Goal: Task Accomplishment & Management: Manage account settings

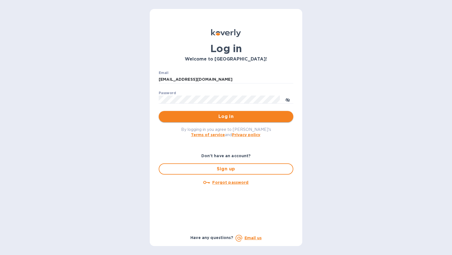
click at [222, 117] on span "Log in" at bounding box center [226, 116] width 126 height 7
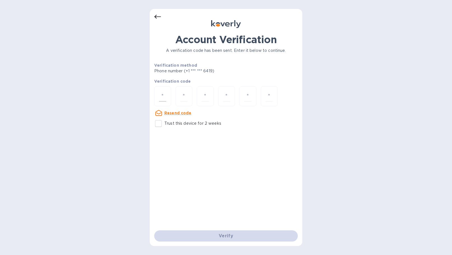
click at [158, 99] on div at bounding box center [162, 96] width 17 height 20
type input "5"
type input "3"
type input "9"
type input "0"
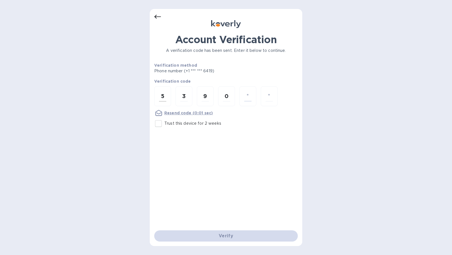
type input "8"
type input "4"
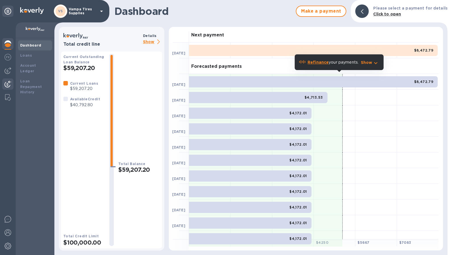
click at [6, 85] on img at bounding box center [7, 84] width 7 height 7
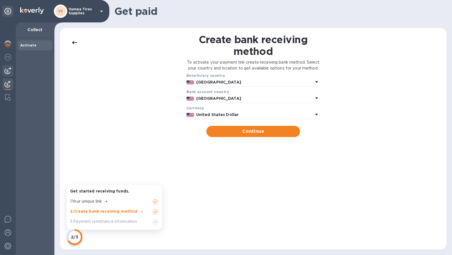
click at [8, 70] on img at bounding box center [7, 70] width 7 height 7
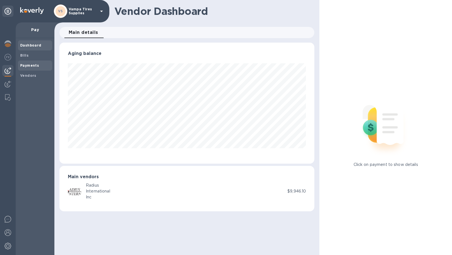
scroll to position [121, 255]
click at [28, 74] on b "Vendors" at bounding box center [28, 75] width 16 height 4
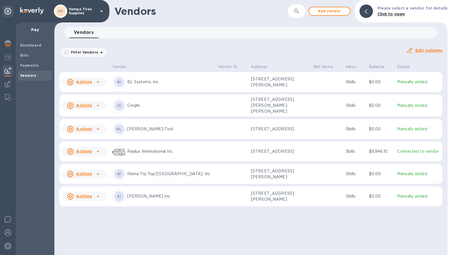
click at [94, 175] on icon at bounding box center [97, 174] width 7 height 7
drag, startPoint x: 153, startPoint y: 180, endPoint x: 148, endPoint y: 181, distance: 5.4
click at [153, 180] on div at bounding box center [226, 127] width 452 height 255
click at [150, 175] on p "Rema Tip Top/[GEOGRAPHIC_DATA], Inc" at bounding box center [170, 174] width 86 height 6
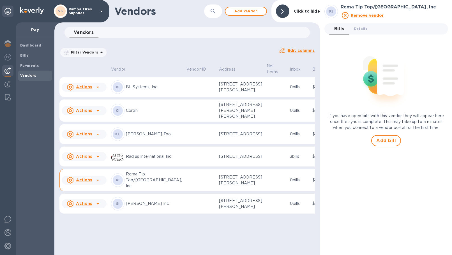
click at [152, 191] on td "RI Rema Tip Top/North America, Inc" at bounding box center [146, 180] width 75 height 22
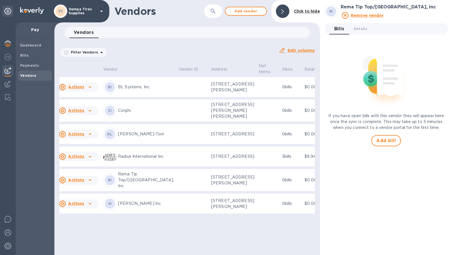
scroll to position [40, 8]
click at [144, 184] on td "RI Rema Tip Top/North America, Inc" at bounding box center [138, 180] width 75 height 22
click at [359, 29] on span "Details 0" at bounding box center [360, 29] width 13 height 6
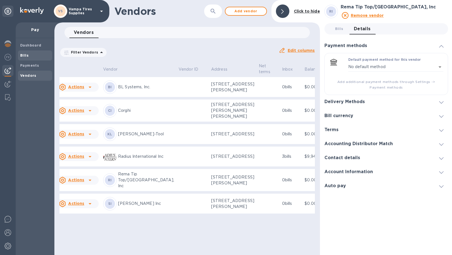
click at [27, 54] on b "Bills" at bounding box center [24, 55] width 8 height 4
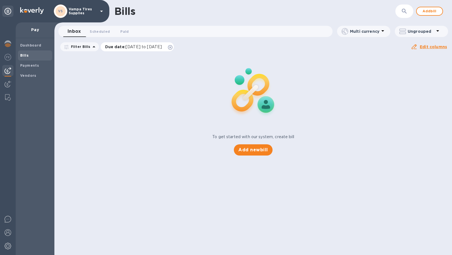
click at [172, 47] on icon at bounding box center [170, 47] width 4 height 4
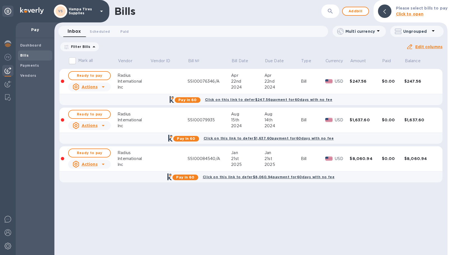
click at [88, 48] on p "Filter Bills" at bounding box center [80, 46] width 22 height 5
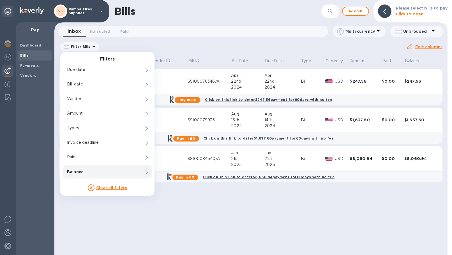
click at [119, 185] on u "Clear all filters" at bounding box center [111, 187] width 31 height 4
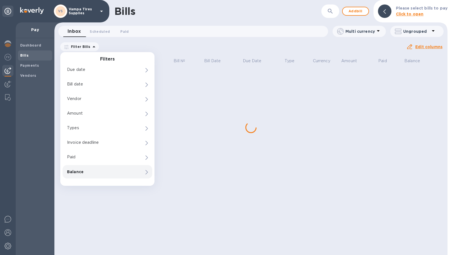
click at [131, 211] on div "Bills ​ Add bill Please select bills to pay Click to open Inbox 0 Scheduled 0 P…" at bounding box center [250, 127] width 393 height 255
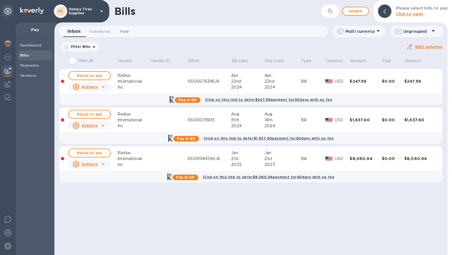
click at [129, 30] on span "Paid 0" at bounding box center [124, 32] width 11 height 6
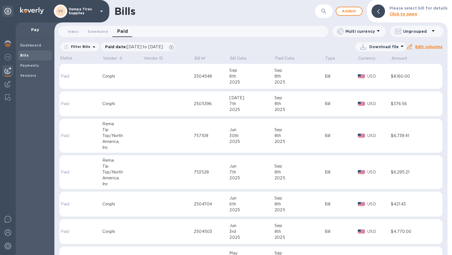
click at [108, 60] on p "Vendor" at bounding box center [110, 58] width 14 height 6
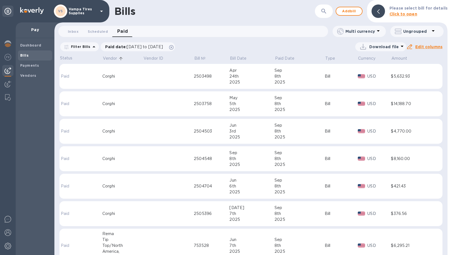
click at [108, 59] on p "Vendor" at bounding box center [110, 58] width 14 height 6
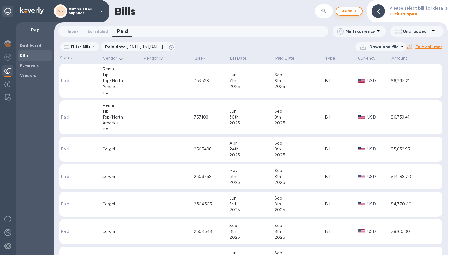
click at [349, 12] on span "Add bill" at bounding box center [348, 11] width 17 height 7
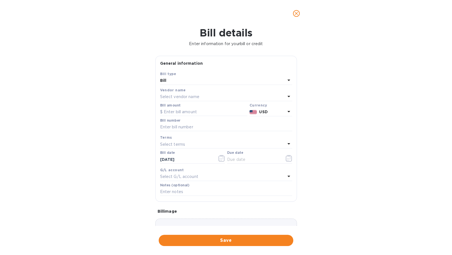
click at [188, 98] on p "Select vendor name" at bounding box center [179, 97] width 39 height 6
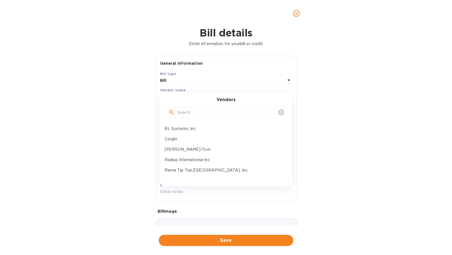
click at [193, 109] on input "text" at bounding box center [226, 112] width 99 height 8
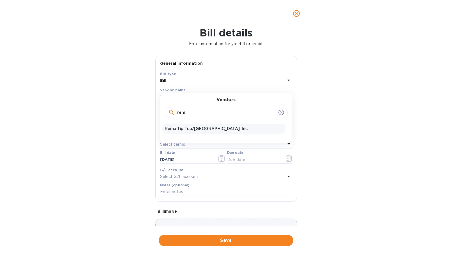
type input "rem"
click at [184, 126] on p "Rema Tip Top/[GEOGRAPHIC_DATA], Inc" at bounding box center [223, 129] width 119 height 6
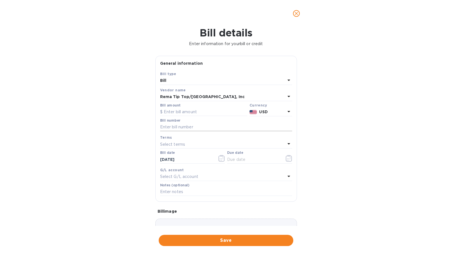
click at [176, 124] on input "text" at bounding box center [226, 127] width 132 height 8
paste input "751728"
type input "751728"
click at [180, 111] on input "text" at bounding box center [203, 112] width 87 height 8
type input "379.53"
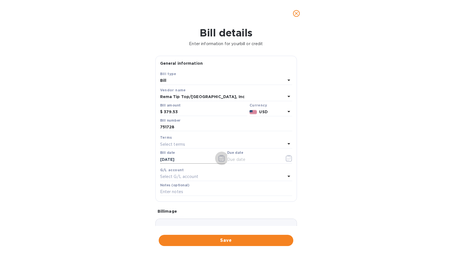
click at [218, 158] on icon "button" at bounding box center [221, 158] width 6 height 7
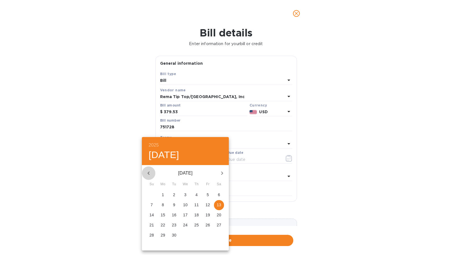
click at [148, 173] on icon "button" at bounding box center [148, 172] width 2 height 3
click at [220, 214] on p "17" at bounding box center [219, 215] width 4 height 6
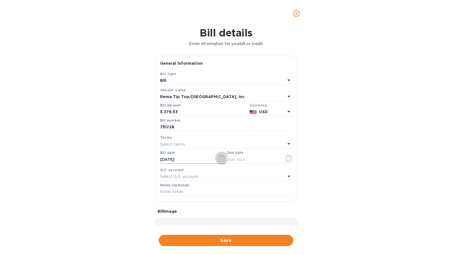
click at [218, 157] on icon "button" at bounding box center [221, 158] width 6 height 7
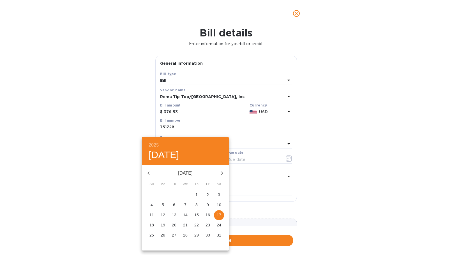
click at [187, 215] on p "14" at bounding box center [185, 215] width 4 height 6
type input "05/14/2025"
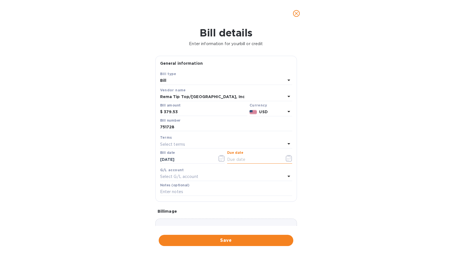
click at [248, 158] on input "text" at bounding box center [253, 159] width 53 height 8
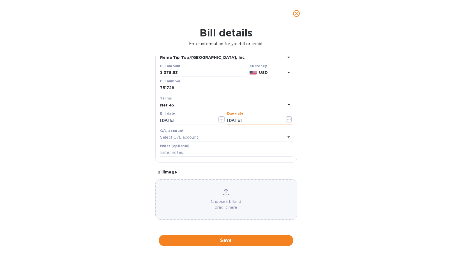
type input "06/28/2025"
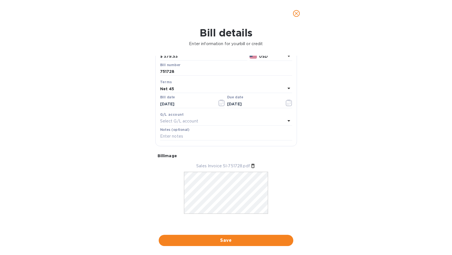
scroll to position [56, 0]
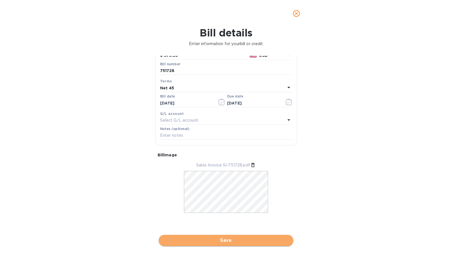
click at [230, 241] on span "Save" at bounding box center [226, 240] width 126 height 7
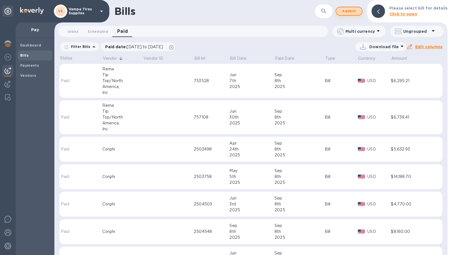
click at [352, 12] on span "Add bill" at bounding box center [348, 11] width 17 height 7
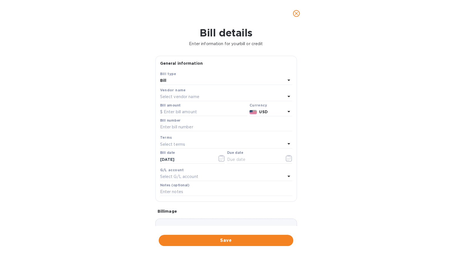
click at [189, 94] on div "Select vendor name" at bounding box center [222, 97] width 125 height 8
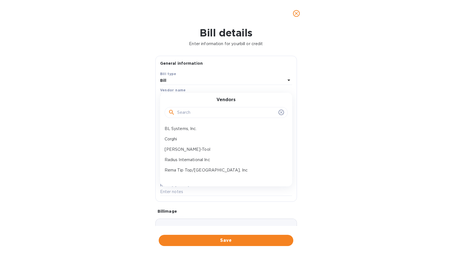
click at [184, 115] on input "text" at bounding box center [226, 112] width 99 height 8
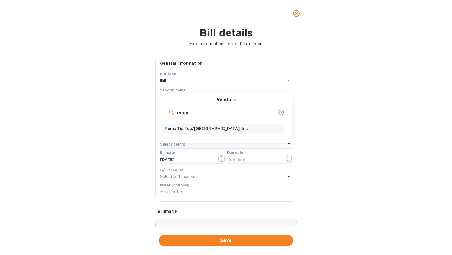
type input "rema"
click at [193, 129] on p "Rema Tip Top/[GEOGRAPHIC_DATA], Inc" at bounding box center [223, 129] width 119 height 6
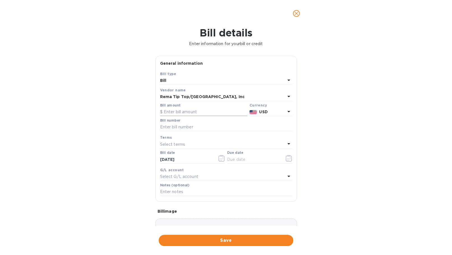
click at [183, 111] on input "text" at bounding box center [203, 112] width 87 height 8
type input "928.56"
click at [174, 127] on input "text" at bounding box center [226, 127] width 132 height 8
paste input "760714"
type input "760714"
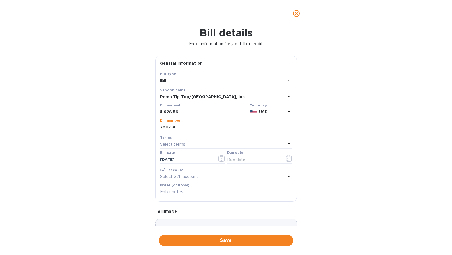
click at [174, 143] on p "Select terms" at bounding box center [172, 144] width 25 height 6
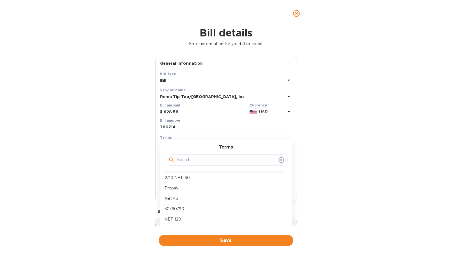
scroll to position [40, 0]
click at [187, 190] on p "Net 45" at bounding box center [223, 189] width 119 height 6
type input "10/28/2025"
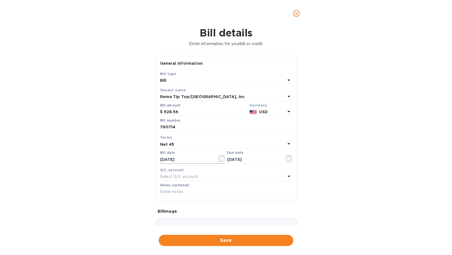
click at [218, 159] on icon "button" at bounding box center [221, 158] width 6 height 7
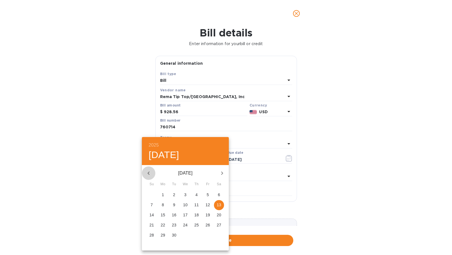
click at [147, 171] on icon "button" at bounding box center [148, 173] width 7 height 7
click at [185, 193] on p "2" at bounding box center [185, 195] width 2 height 6
type input "07/02/2025"
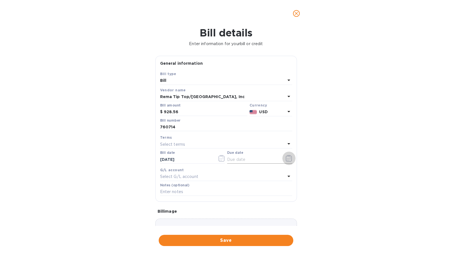
click at [286, 159] on icon "button" at bounding box center [289, 158] width 6 height 7
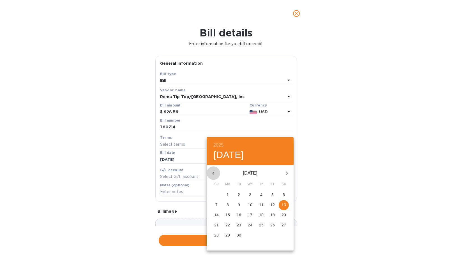
click at [212, 174] on icon "button" at bounding box center [213, 173] width 7 height 7
click at [282, 215] on p "16" at bounding box center [283, 215] width 4 height 6
type input "08/16/2025"
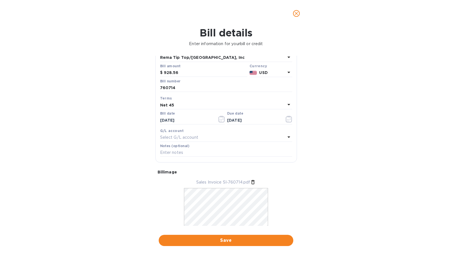
scroll to position [56, 0]
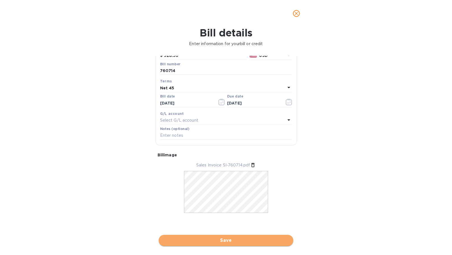
click at [234, 240] on span "Save" at bounding box center [226, 240] width 126 height 7
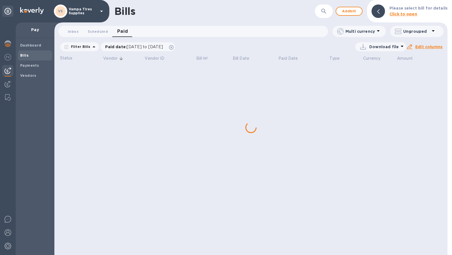
scroll to position [0, 0]
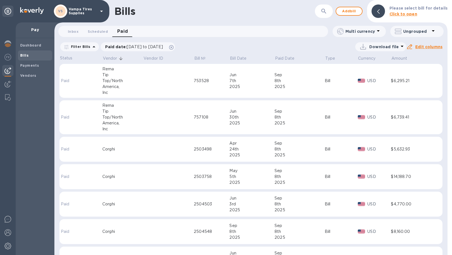
click at [88, 46] on p "Filter Bills" at bounding box center [80, 46] width 22 height 5
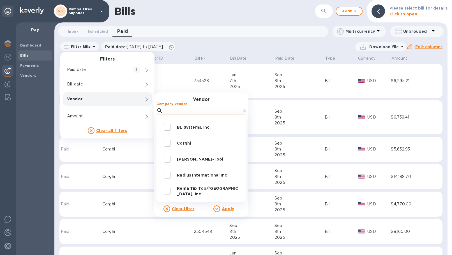
click at [173, 108] on input "Company vendor" at bounding box center [202, 110] width 75 height 8
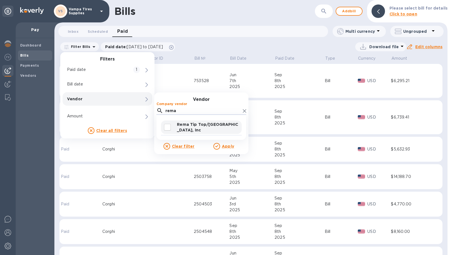
type input "rema"
click at [170, 128] on input "decorative checkbox" at bounding box center [167, 127] width 12 height 12
checkbox input "true"
click at [226, 147] on u "Apply" at bounding box center [228, 146] width 12 height 4
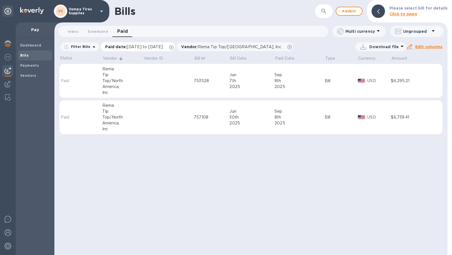
click at [173, 47] on icon at bounding box center [171, 47] width 4 height 4
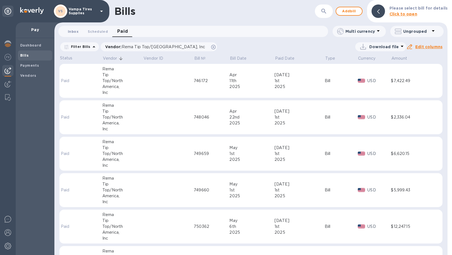
click at [75, 31] on span "Inbox 0" at bounding box center [73, 32] width 11 height 6
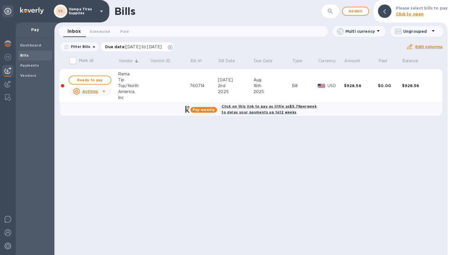
click at [172, 46] on icon at bounding box center [170, 47] width 4 height 4
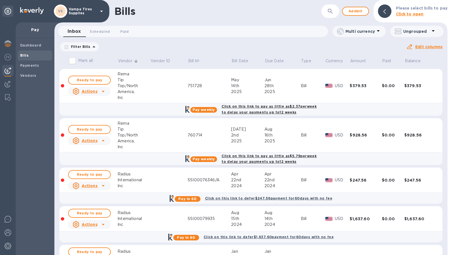
click at [92, 47] on icon at bounding box center [93, 46] width 3 height 1
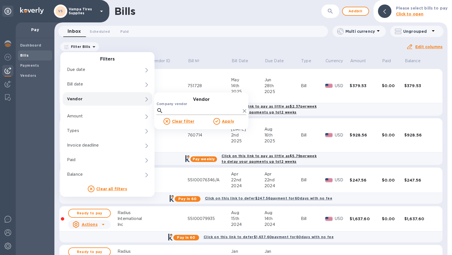
click at [180, 111] on input "Company vendor" at bounding box center [202, 110] width 75 height 8
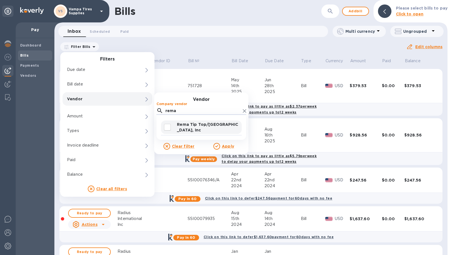
type input "rema"
click at [168, 126] on input "decorative checkbox" at bounding box center [167, 127] width 12 height 12
checkbox input "true"
click at [230, 147] on u "Apply" at bounding box center [228, 146] width 12 height 4
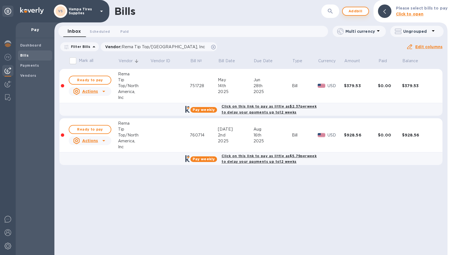
click at [363, 10] on span "Add bill" at bounding box center [355, 11] width 17 height 7
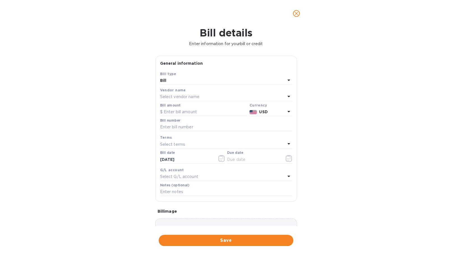
click at [184, 97] on p "Select vendor name" at bounding box center [179, 97] width 39 height 6
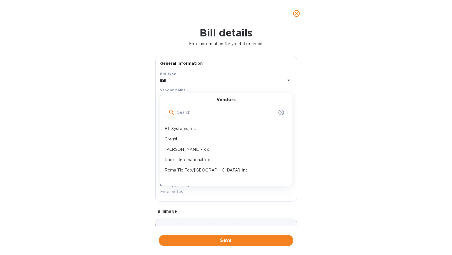
click at [184, 114] on input "text" at bounding box center [226, 112] width 99 height 8
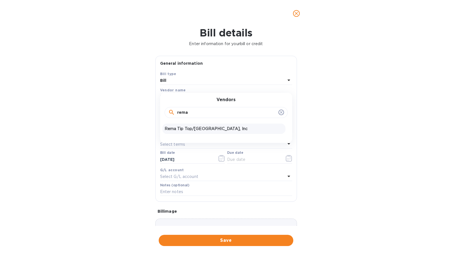
type input "rema"
click at [190, 129] on p "Rema Tip Top/[GEOGRAPHIC_DATA], Inc" at bounding box center [223, 129] width 119 height 6
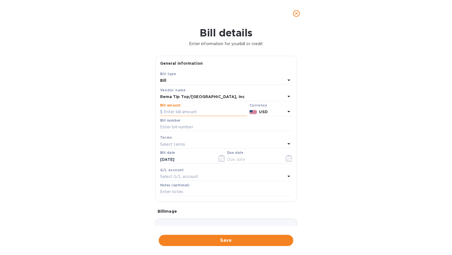
click at [184, 112] on input "text" at bounding box center [203, 112] width 87 height 8
type input "10,518.86"
click at [178, 123] on input "text" at bounding box center [226, 127] width 132 height 8
paste input "761428"
type input "761428"
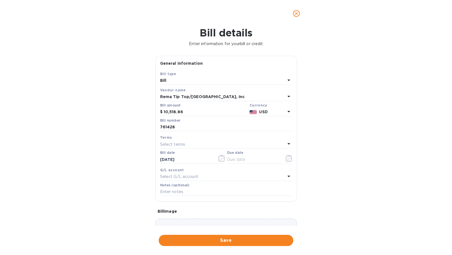
click at [198, 143] on div "Select terms" at bounding box center [222, 144] width 125 height 8
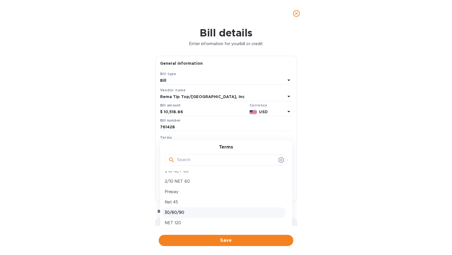
scroll to position [40, 0]
click at [188, 191] on p "Net 45" at bounding box center [223, 189] width 119 height 6
type input "10/28/2025"
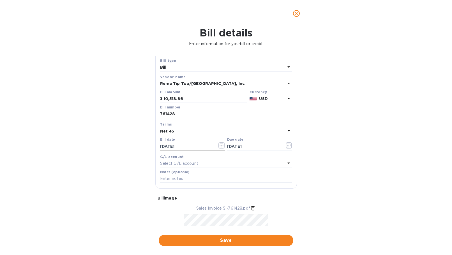
scroll to position [0, 0]
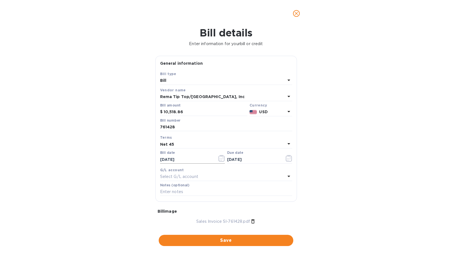
click at [204, 161] on input "[DATE]" at bounding box center [186, 159] width 53 height 8
click at [203, 160] on input "[DATE]" at bounding box center [186, 159] width 53 height 8
drag, startPoint x: 203, startPoint y: 160, endPoint x: 130, endPoint y: 159, distance: 73.4
click at [160, 159] on input "[DATE]" at bounding box center [186, 159] width 53 height 8
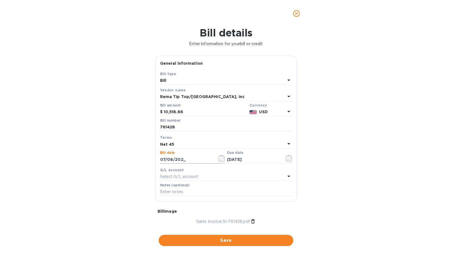
type input "07/08/2025"
click at [253, 160] on input "text" at bounding box center [253, 159] width 53 height 8
type input "07/08/2025"
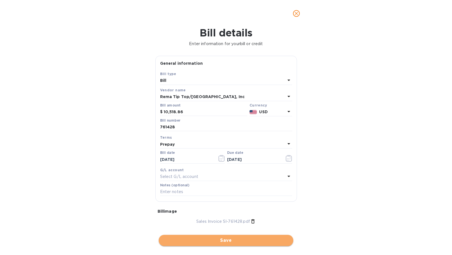
click at [232, 241] on span "Save" at bounding box center [226, 240] width 126 height 7
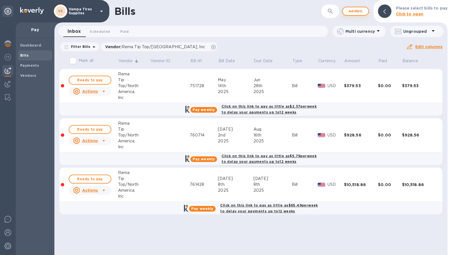
click at [357, 9] on span "Add bill" at bounding box center [355, 11] width 17 height 7
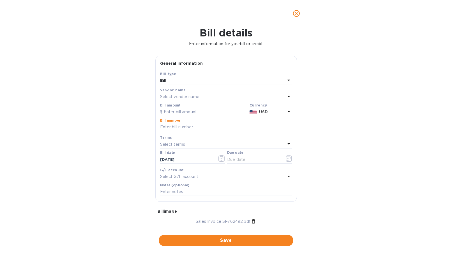
click at [175, 127] on input "text" at bounding box center [226, 127] width 132 height 8
paste input "762492"
type input "762492"
click at [177, 143] on p "Select terms" at bounding box center [172, 144] width 25 height 6
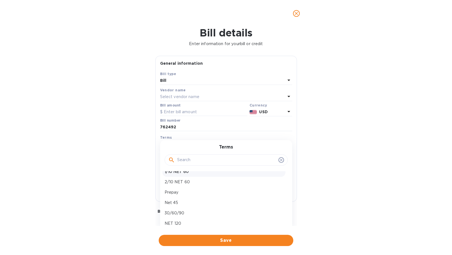
scroll to position [40, 0]
drag, startPoint x: 189, startPoint y: 188, endPoint x: 191, endPoint y: 184, distance: 4.9
click at [189, 188] on p "Net 45" at bounding box center [223, 189] width 119 height 6
type input "10/28/2025"
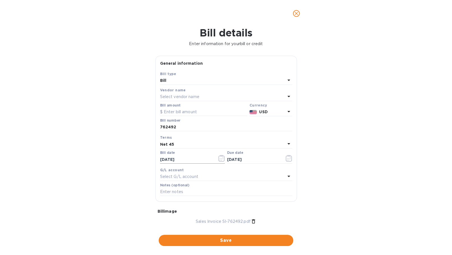
click at [190, 157] on input "[DATE]" at bounding box center [186, 159] width 53 height 8
type input "07/11/2025"
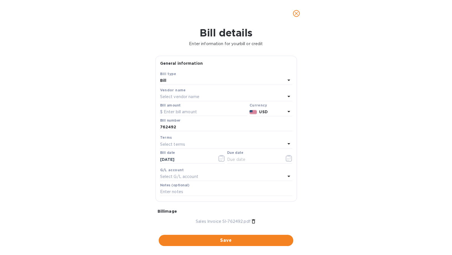
click at [244, 164] on div at bounding box center [259, 164] width 65 height 1
click at [247, 158] on input "text" at bounding box center [253, 159] width 53 height 8
type input "0_/__/____"
type input "[DATE]"
click at [220, 112] on input "text" at bounding box center [203, 112] width 87 height 8
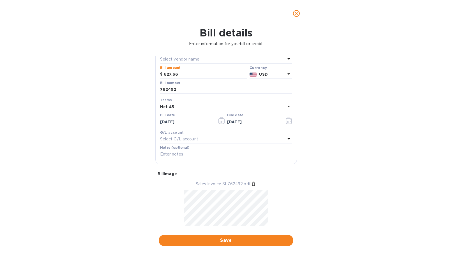
scroll to position [56, 0]
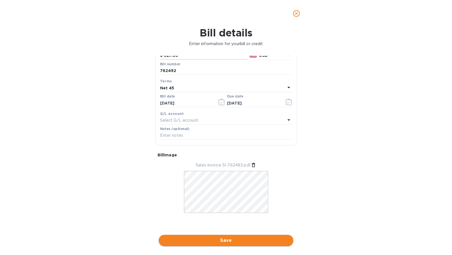
type input "627.66"
click at [235, 244] on button "Save" at bounding box center [226, 240] width 134 height 11
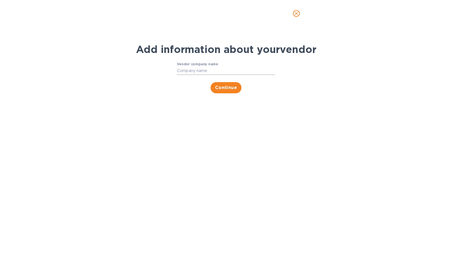
click at [222, 70] on input "Vendor company name" at bounding box center [226, 71] width 98 height 8
type input "rem"
click at [299, 13] on button "close" at bounding box center [295, 13] width 13 height 13
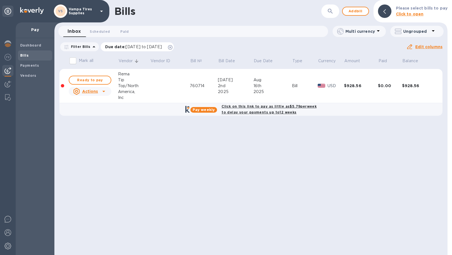
click at [172, 48] on icon at bounding box center [170, 47] width 4 height 4
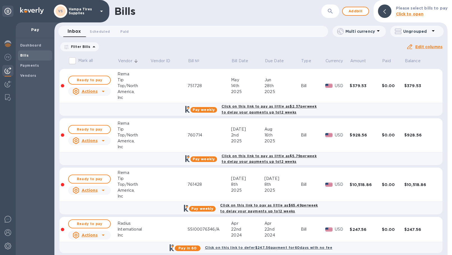
click at [91, 46] on icon at bounding box center [93, 46] width 7 height 7
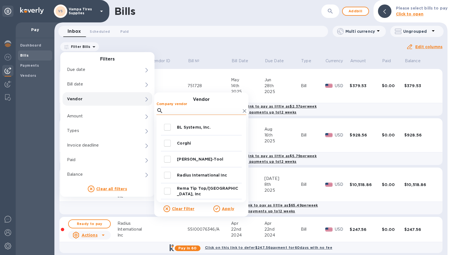
click at [218, 110] on input "Company vendor" at bounding box center [202, 110] width 75 height 8
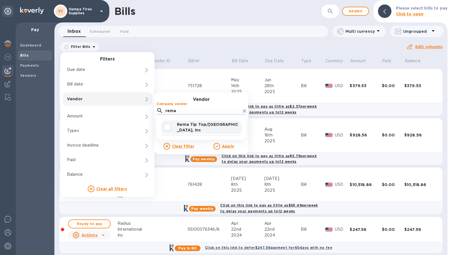
type input "rema"
click at [164, 127] on input "decorative checkbox" at bounding box center [167, 127] width 12 height 12
checkbox input "true"
click at [229, 143] on p "Apply" at bounding box center [228, 146] width 12 height 6
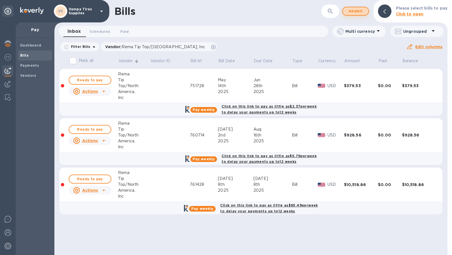
click at [349, 13] on span "Add bill" at bounding box center [355, 11] width 17 height 7
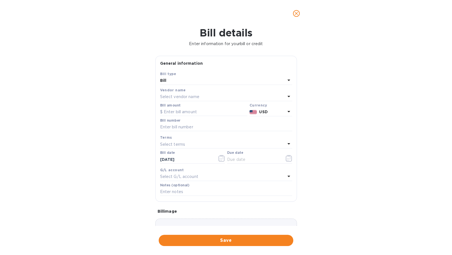
click at [177, 96] on p "Select vendor name" at bounding box center [179, 97] width 39 height 6
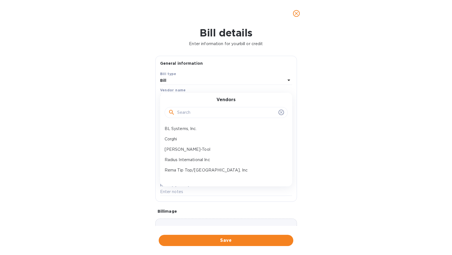
click at [184, 109] on input "text" at bounding box center [226, 112] width 99 height 8
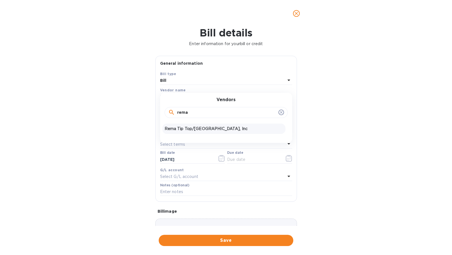
type input "rema"
click at [187, 128] on p "Rema Tip Top/[GEOGRAPHIC_DATA], Inc" at bounding box center [223, 129] width 119 height 6
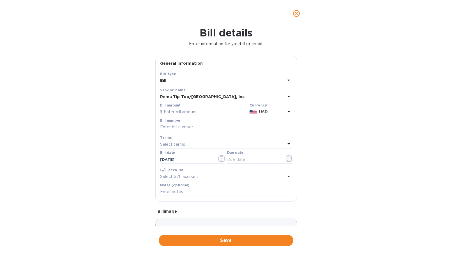
click at [184, 110] on input "text" at bounding box center [203, 112] width 87 height 8
type input "627.66"
click at [196, 128] on input "text" at bounding box center [226, 127] width 132 height 8
paste input "762492"
click at [160, 131] on input "762492" at bounding box center [226, 127] width 132 height 8
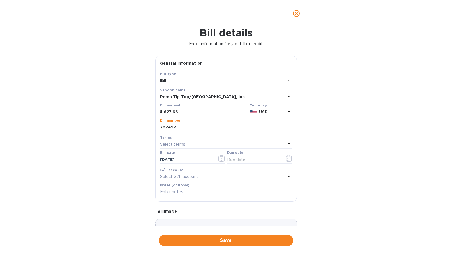
type input "762492"
click at [176, 144] on p "Select terms" at bounding box center [172, 144] width 25 height 6
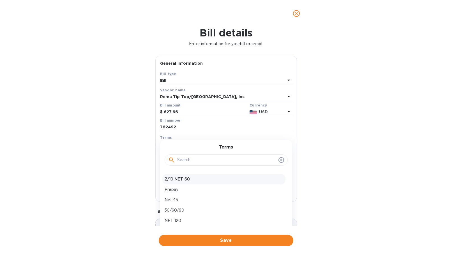
scroll to position [40, 0]
click at [184, 188] on p "Net 45" at bounding box center [223, 189] width 119 height 6
type input "10/28/2025"
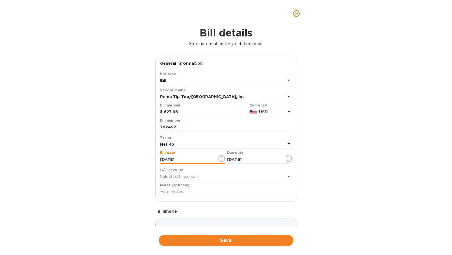
click at [194, 157] on input "[DATE]" at bounding box center [186, 159] width 53 height 8
type input "07/11/2025"
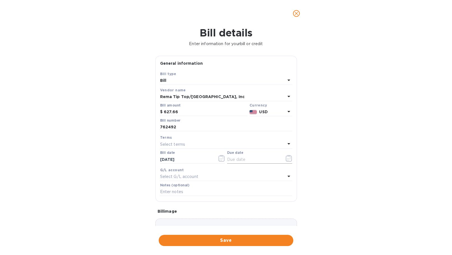
click at [243, 157] on input "text" at bounding box center [253, 159] width 53 height 8
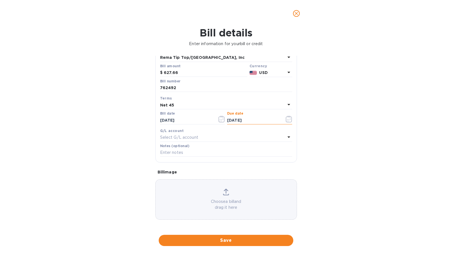
type input "[DATE]"
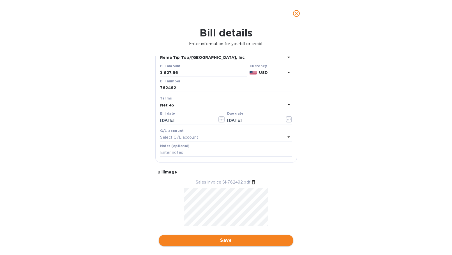
click at [233, 238] on span "Save" at bounding box center [226, 240] width 126 height 7
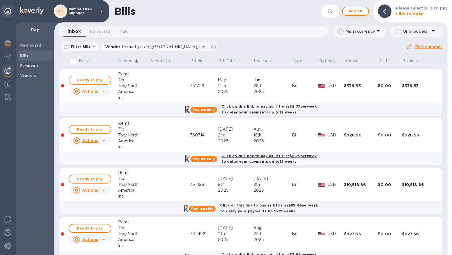
click at [358, 12] on span "Add bill" at bounding box center [355, 11] width 17 height 7
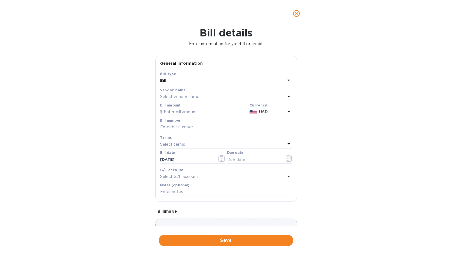
click at [189, 96] on p "Select vendor name" at bounding box center [179, 97] width 39 height 6
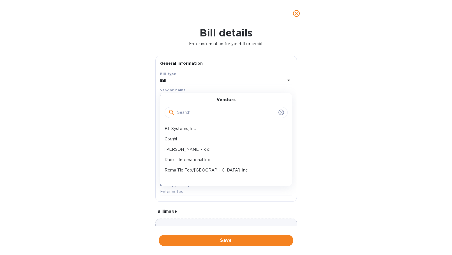
click at [190, 112] on input "text" at bounding box center [226, 112] width 99 height 8
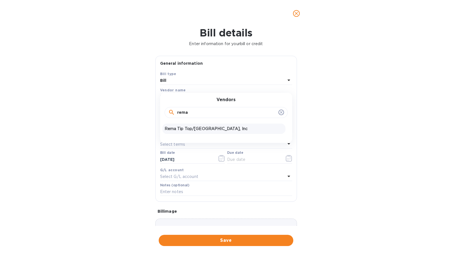
type input "rema"
click at [191, 129] on p "Rema Tip Top/[GEOGRAPHIC_DATA], Inc" at bounding box center [223, 129] width 119 height 6
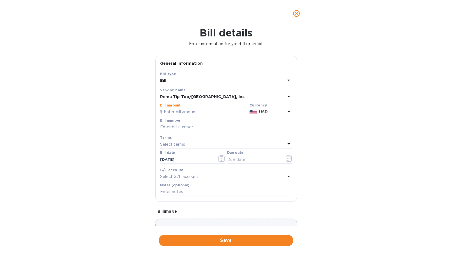
click at [186, 111] on input "text" at bounding box center [203, 112] width 87 height 8
paste input "3,943.79"
type input "3,943.79"
click at [183, 126] on input "text" at bounding box center [226, 127] width 132 height 8
paste input "765248"
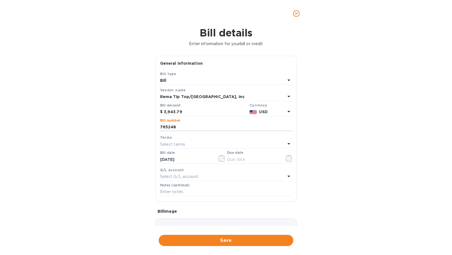
type input "765248"
click at [170, 143] on p "Select terms" at bounding box center [172, 144] width 25 height 6
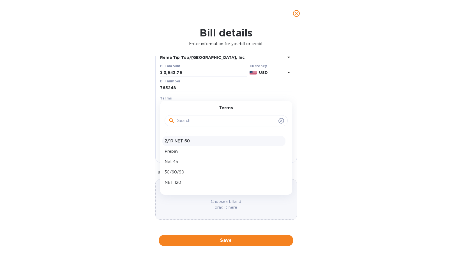
scroll to position [40, 0]
click at [186, 150] on p "Net 45" at bounding box center [223, 150] width 119 height 6
type input "10/28/2025"
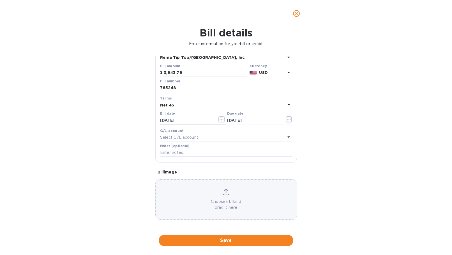
click at [194, 117] on input "[DATE]" at bounding box center [186, 120] width 53 height 8
type input "07/25/2025"
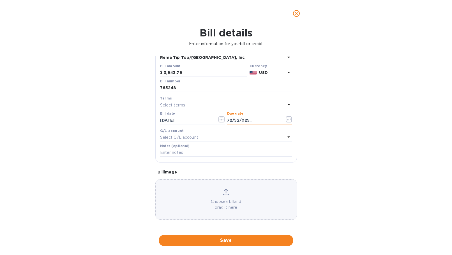
type input "72/52/025_"
click at [242, 119] on input "72/52/025_" at bounding box center [253, 120] width 53 height 8
click at [179, 106] on div "Prepay" at bounding box center [222, 105] width 125 height 8
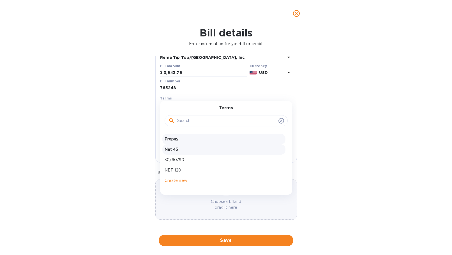
click at [184, 148] on p "Net 45" at bounding box center [223, 150] width 119 height 6
type input "09/08/2025"
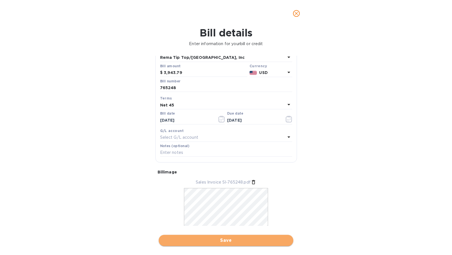
click at [230, 239] on span "Save" at bounding box center [226, 240] width 126 height 7
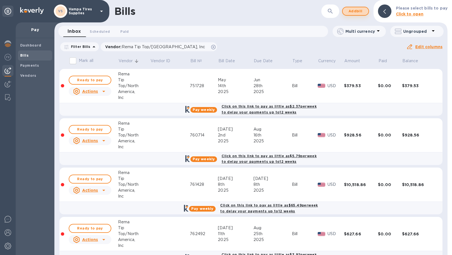
click at [356, 14] on span "Add bill" at bounding box center [355, 11] width 17 height 7
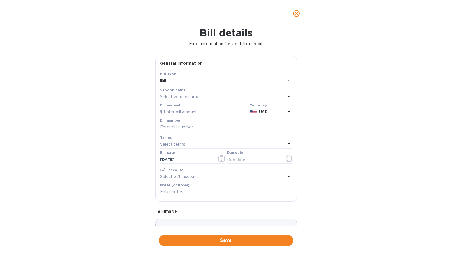
click at [180, 98] on p "Select vendor name" at bounding box center [179, 97] width 39 height 6
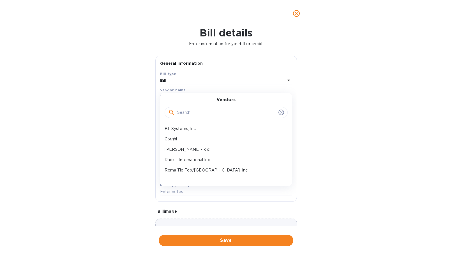
click at [187, 113] on input "text" at bounding box center [226, 112] width 99 height 8
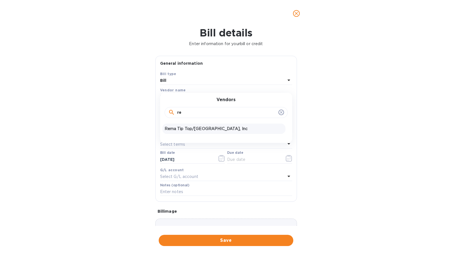
type input "re"
click at [182, 129] on p "Rema Tip Top/[GEOGRAPHIC_DATA], Inc" at bounding box center [223, 129] width 119 height 6
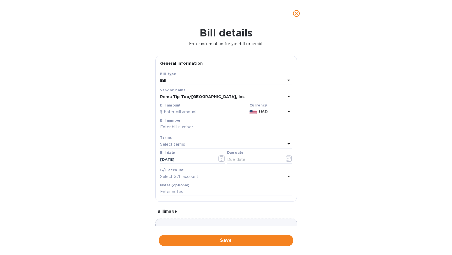
click at [194, 114] on input "text" at bounding box center [203, 112] width 87 height 8
type input "4,789.18"
click at [171, 128] on input "text" at bounding box center [226, 127] width 132 height 8
paste input "767156"
type input "767156"
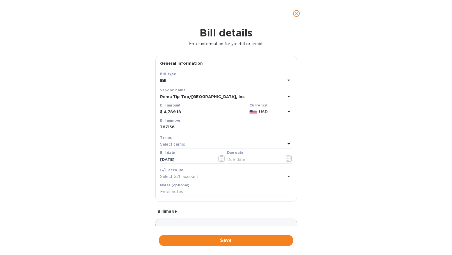
click at [179, 143] on p "Select terms" at bounding box center [172, 144] width 25 height 6
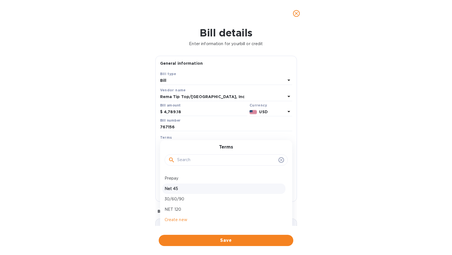
click at [185, 189] on p "Net 45" at bounding box center [223, 189] width 119 height 6
type input "10/28/2025"
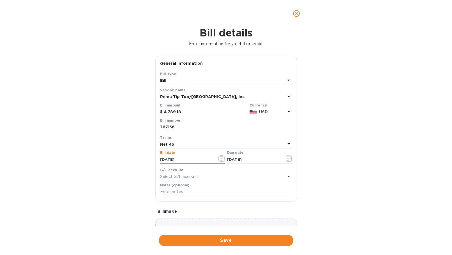
click at [198, 161] on input "[DATE]" at bounding box center [186, 159] width 53 height 8
drag, startPoint x: 198, startPoint y: 161, endPoint x: 136, endPoint y: 158, distance: 62.0
click at [160, 158] on input "[DATE]" at bounding box center [186, 159] width 53 height 8
type input "08/06/2025"
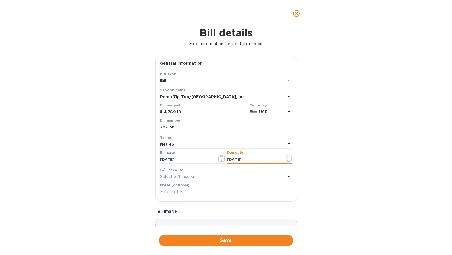
type input "09/20/2025"
click at [131, 159] on div "Bill details Enter information for your bill or credit General information Save…" at bounding box center [226, 141] width 452 height 228
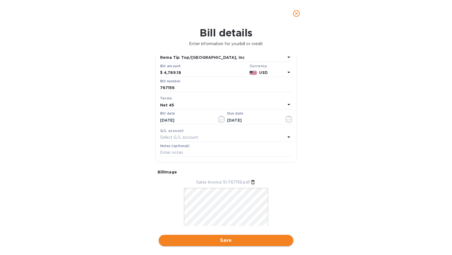
click at [226, 241] on span "Save" at bounding box center [226, 240] width 126 height 7
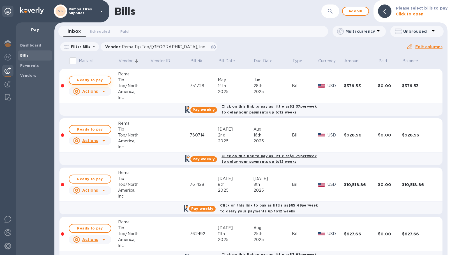
click at [90, 78] on span "Ready to pay" at bounding box center [90, 80] width 33 height 7
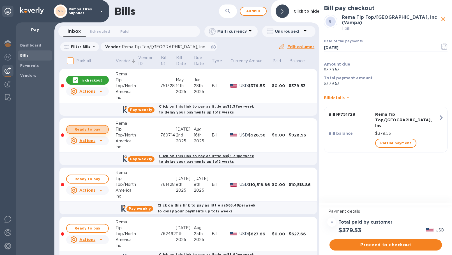
click at [97, 129] on span "Ready to pay" at bounding box center [87, 129] width 33 height 7
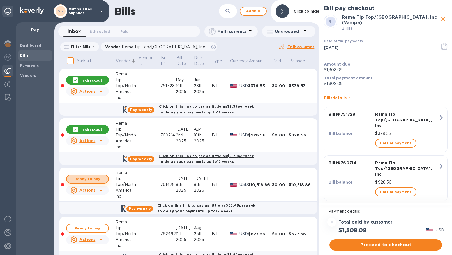
click at [101, 177] on span "Ready to pay" at bounding box center [87, 179] width 33 height 7
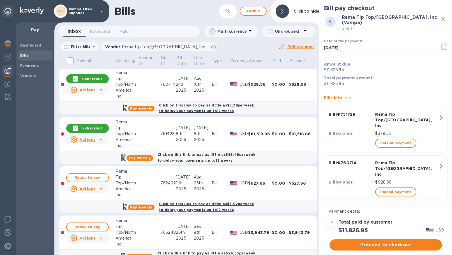
scroll to position [106, 0]
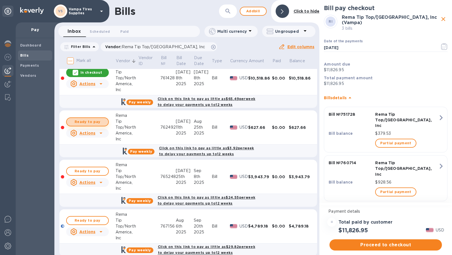
click at [92, 119] on span "Ready to pay" at bounding box center [87, 122] width 33 height 7
click at [90, 170] on span "Ready to pay" at bounding box center [87, 171] width 33 height 7
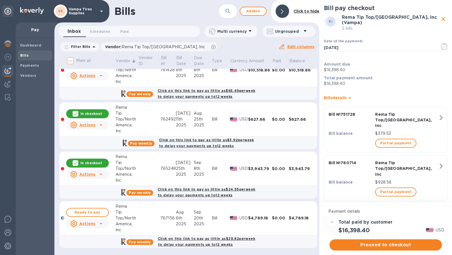
scroll to position [119, 0]
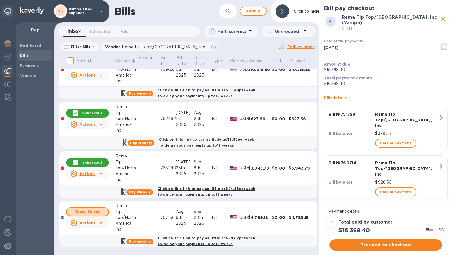
click at [94, 207] on button "Ready to pay" at bounding box center [87, 211] width 43 height 9
checkbox input "true"
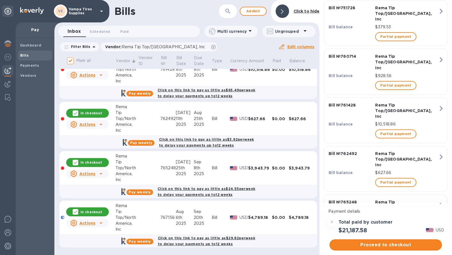
scroll to position [160, 0]
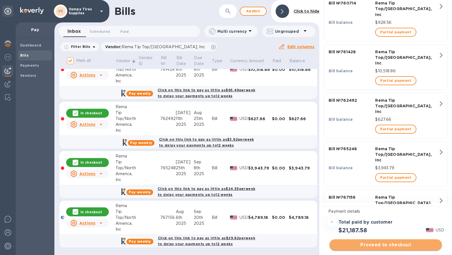
click at [376, 245] on span "Proceed to checkout" at bounding box center [385, 245] width 103 height 7
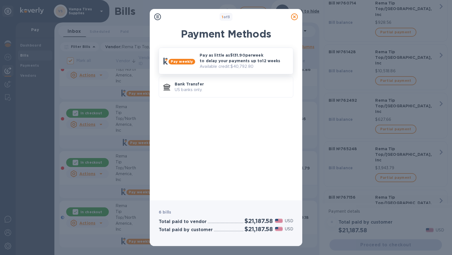
click at [248, 59] on p "Pay as little as $131.90 per week to delay your payments up to 12 weeks" at bounding box center [243, 57] width 89 height 11
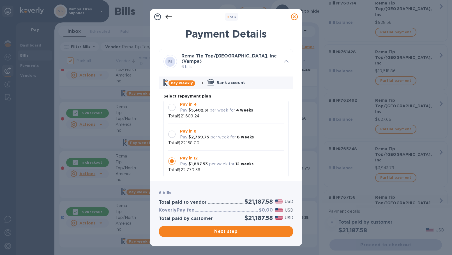
scroll to position [5, 0]
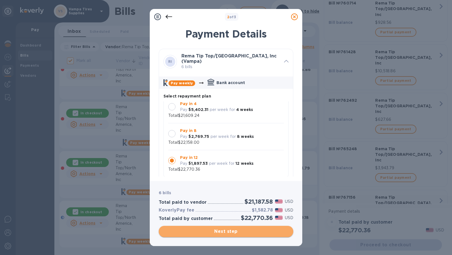
click at [241, 233] on span "Next step" at bounding box center [226, 231] width 126 height 7
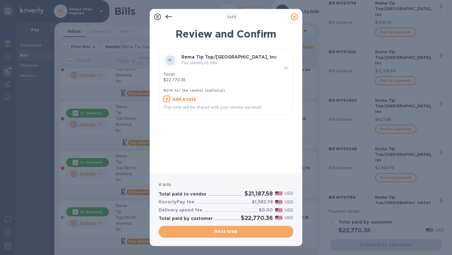
click at [241, 233] on span "Next step" at bounding box center [226, 231] width 126 height 7
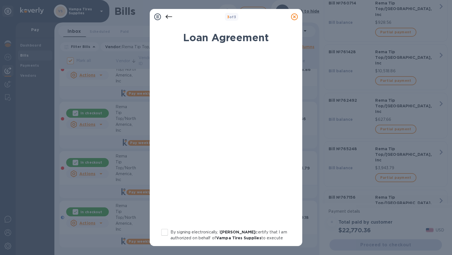
scroll to position [64, 0]
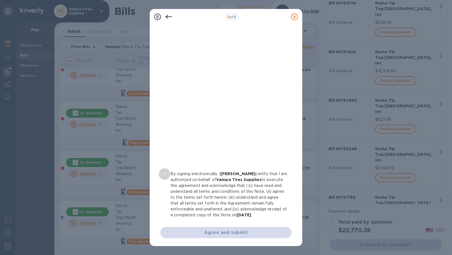
click at [163, 168] on input "By signing electronically, I [PERSON_NAME] certify that I am authorized on beha…" at bounding box center [165, 174] width 12 height 12
checkbox input "true"
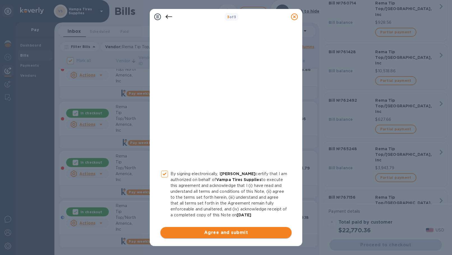
click at [220, 234] on span "Agree and submit" at bounding box center [226, 232] width 122 height 7
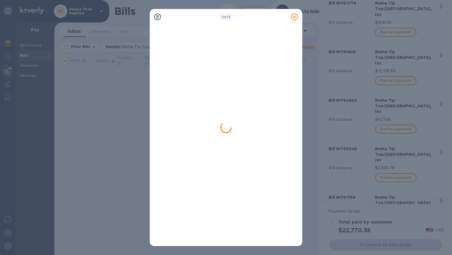
scroll to position [0, 0]
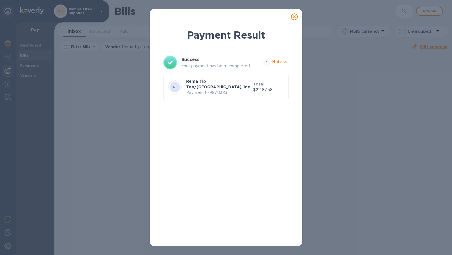
click at [203, 89] on p "Rema Tip Top/[GEOGRAPHIC_DATA], Inc" at bounding box center [218, 83] width 65 height 11
click at [352, 81] on div "Payment Result Success Your payment has been completed. 1 Hide RI Rema Tip Top/…" at bounding box center [226, 127] width 452 height 255
click at [296, 15] on icon at bounding box center [294, 16] width 7 height 7
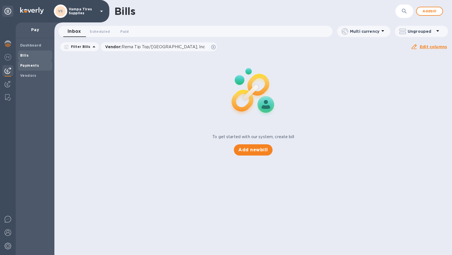
click at [32, 64] on b "Payments" at bounding box center [29, 65] width 19 height 4
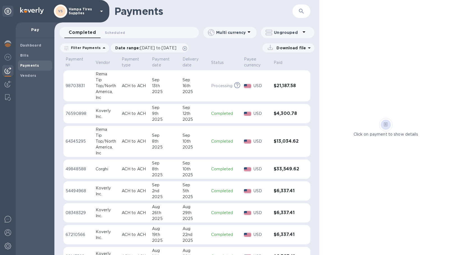
click at [25, 66] on b "Payments" at bounding box center [29, 65] width 19 height 4
click at [8, 85] on img at bounding box center [7, 84] width 7 height 7
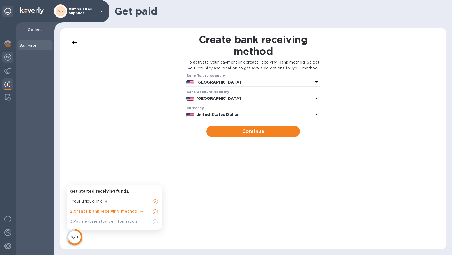
click at [9, 55] on img at bounding box center [7, 57] width 7 height 7
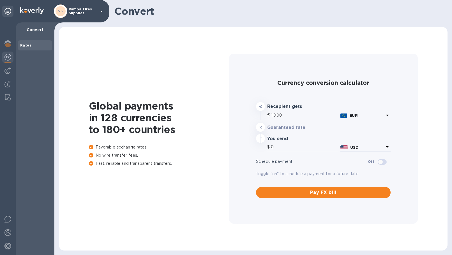
type input "1,181.9"
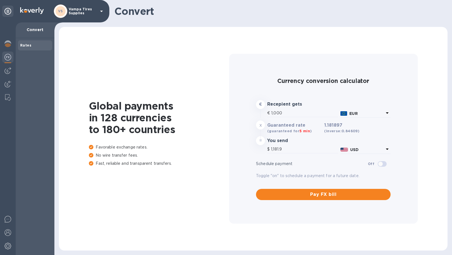
click at [6, 76] on div at bounding box center [8, 138] width 16 height 233
click at [7, 73] on img at bounding box center [7, 70] width 7 height 7
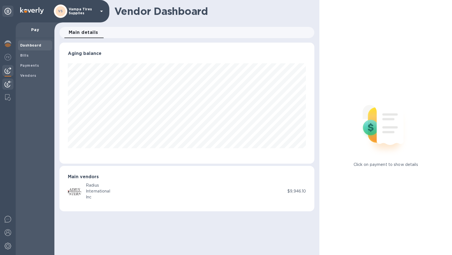
scroll to position [121, 255]
click at [6, 81] on img at bounding box center [7, 84] width 7 height 7
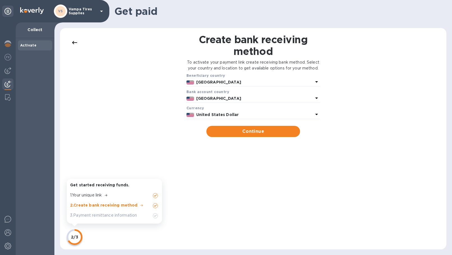
click at [5, 108] on div at bounding box center [8, 138] width 16 height 233
click at [7, 95] on img at bounding box center [8, 97] width 6 height 7
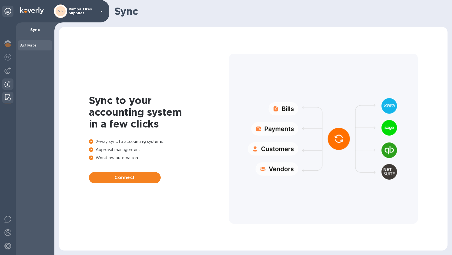
click at [5, 83] on img at bounding box center [7, 84] width 7 height 7
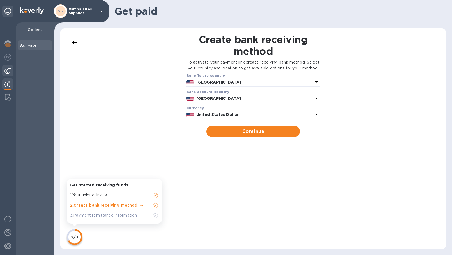
click at [6, 73] on img at bounding box center [7, 70] width 7 height 7
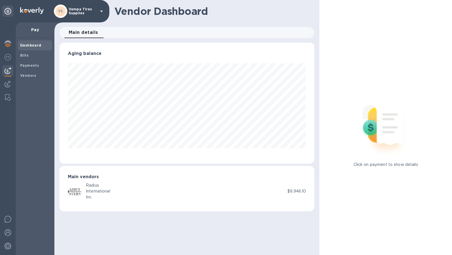
scroll to position [121, 255]
click at [6, 82] on img at bounding box center [7, 84] width 7 height 7
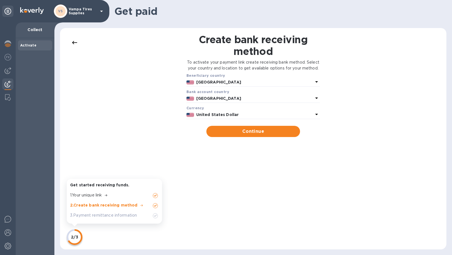
click at [39, 90] on div "Activate" at bounding box center [35, 146] width 39 height 217
click at [6, 69] on img at bounding box center [7, 70] width 7 height 7
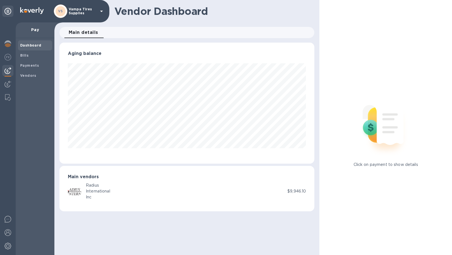
scroll to position [121, 255]
click at [31, 73] on span "Vendors" at bounding box center [28, 76] width 16 height 6
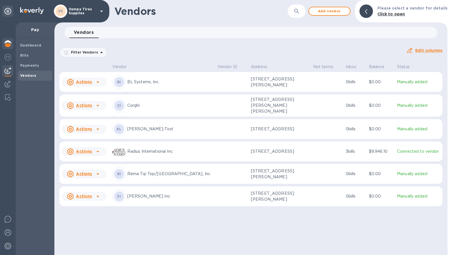
click at [10, 44] on img at bounding box center [7, 43] width 7 height 7
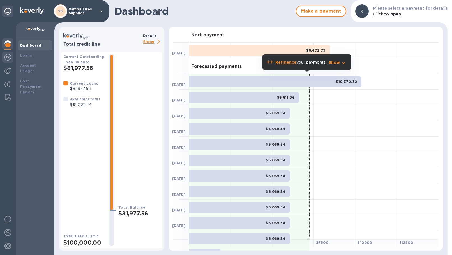
drag, startPoint x: 7, startPoint y: 54, endPoint x: 6, endPoint y: 57, distance: 3.5
click at [7, 54] on div at bounding box center [7, 58] width 11 height 12
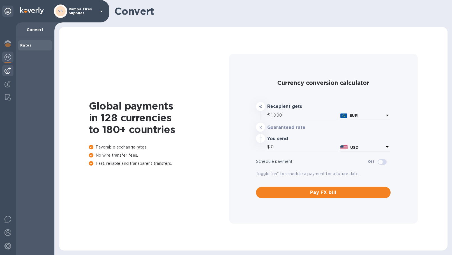
click at [10, 67] on div at bounding box center [7, 70] width 11 height 11
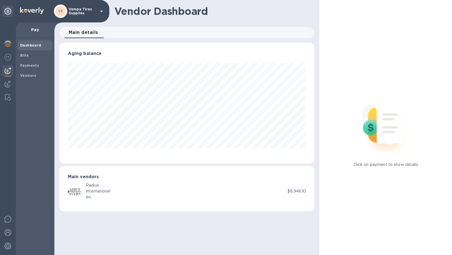
scroll to position [121, 255]
click at [6, 80] on div at bounding box center [7, 84] width 11 height 12
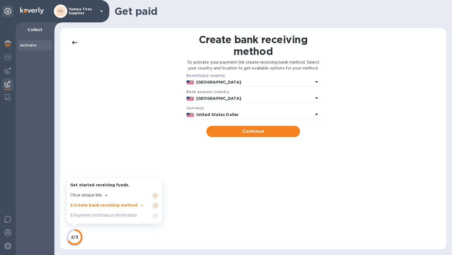
click at [20, 6] on div "VS Vampa Tires Supplies" at bounding box center [54, 11] width 109 height 22
click at [29, 13] on img at bounding box center [32, 10] width 24 height 7
click at [7, 13] on icon at bounding box center [7, 11] width 7 height 7
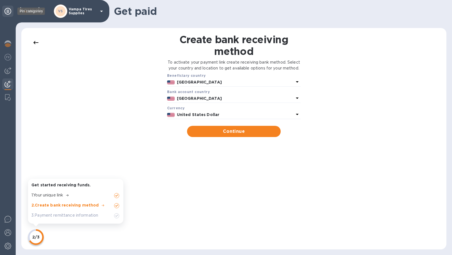
click at [7, 13] on icon at bounding box center [7, 11] width 7 height 7
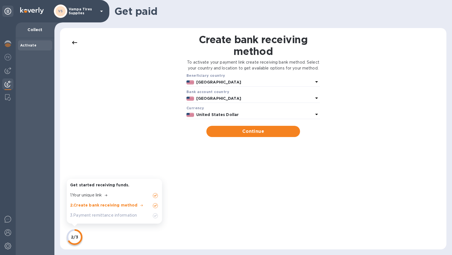
click at [99, 10] on div "VS Vampa Tires Supplies" at bounding box center [79, 10] width 51 height 13
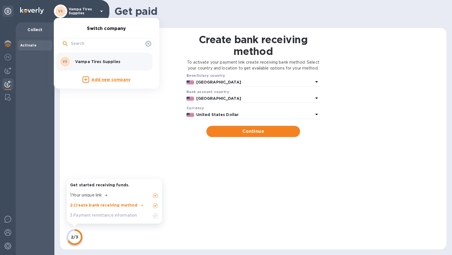
click at [31, 101] on div at bounding box center [226, 127] width 452 height 255
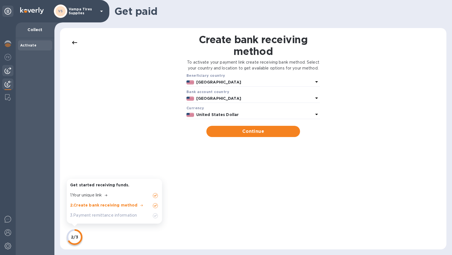
click at [7, 71] on img at bounding box center [7, 70] width 7 height 7
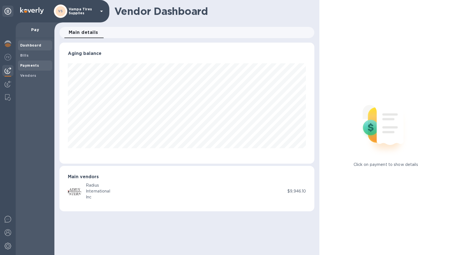
scroll to position [121, 255]
click at [29, 57] on span "Bills" at bounding box center [35, 56] width 30 height 6
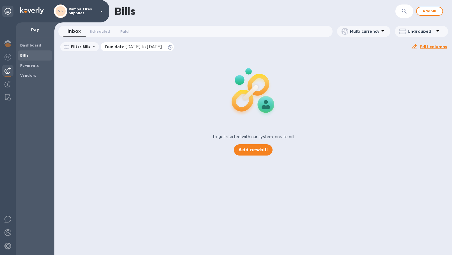
click at [174, 47] on div "Due date : [DATE] to [DATE]" at bounding box center [137, 46] width 73 height 9
click at [172, 48] on icon at bounding box center [170, 47] width 4 height 4
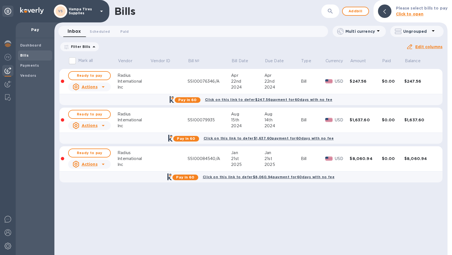
click at [103, 88] on icon at bounding box center [103, 86] width 7 height 7
click at [91, 122] on b "Delete" at bounding box center [91, 123] width 14 height 4
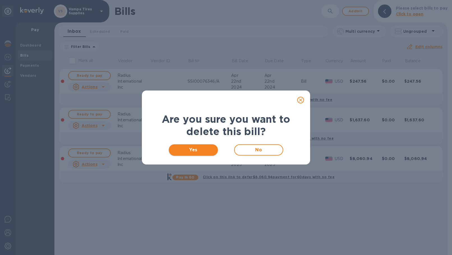
click at [187, 151] on span "Yes" at bounding box center [193, 150] width 40 height 7
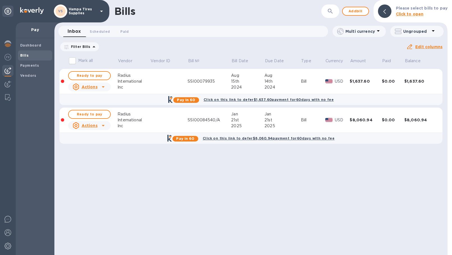
click at [105, 88] on icon at bounding box center [103, 86] width 7 height 7
click at [91, 123] on b "Delete" at bounding box center [91, 123] width 14 height 4
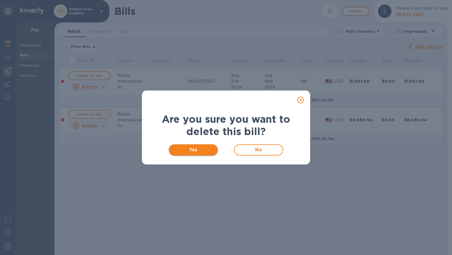
click at [200, 152] on span "Yes" at bounding box center [193, 150] width 40 height 7
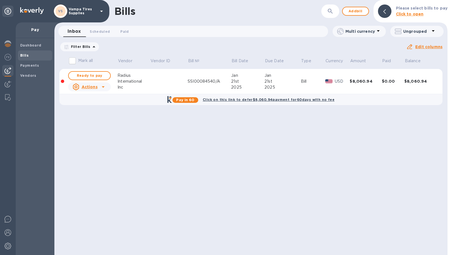
click at [104, 87] on icon at bounding box center [103, 86] width 7 height 7
click at [101, 89] on icon at bounding box center [103, 86] width 7 height 7
click at [90, 122] on b "Delete" at bounding box center [91, 123] width 14 height 4
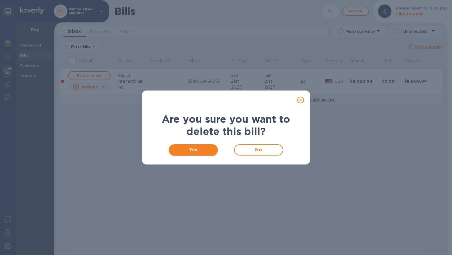
click at [199, 151] on span "Yes" at bounding box center [193, 150] width 40 height 7
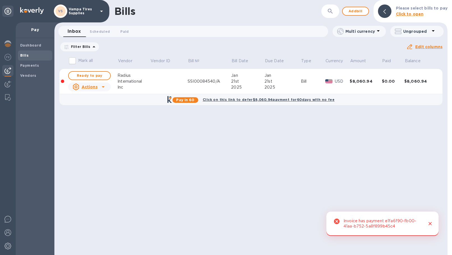
click at [102, 87] on icon at bounding box center [103, 86] width 7 height 7
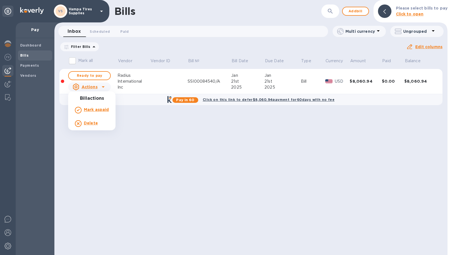
click at [100, 122] on div "Delete" at bounding box center [92, 123] width 36 height 9
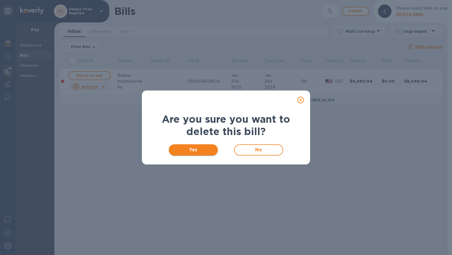
click at [187, 149] on span "Yes" at bounding box center [193, 150] width 40 height 7
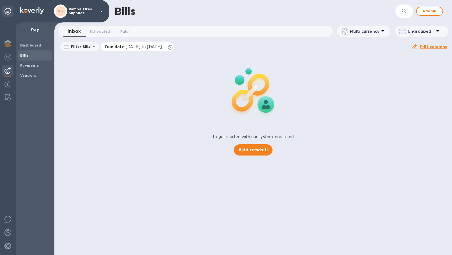
click at [174, 47] on div "Due date : [DATE] to [DATE]" at bounding box center [137, 46] width 73 height 9
click at [172, 47] on icon at bounding box center [170, 47] width 4 height 4
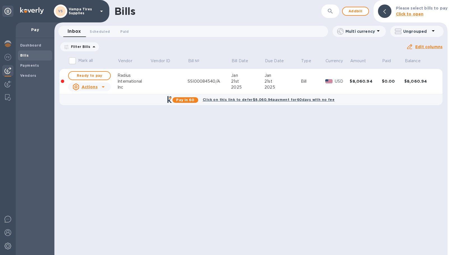
click at [102, 87] on icon at bounding box center [103, 86] width 7 height 7
click at [88, 124] on b "Delete" at bounding box center [91, 123] width 14 height 4
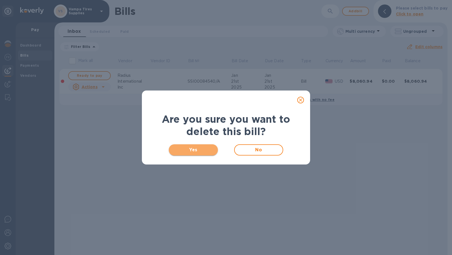
click at [179, 149] on span "Yes" at bounding box center [193, 150] width 40 height 7
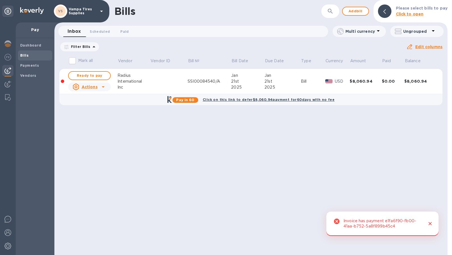
click at [93, 84] on p "Actions" at bounding box center [90, 87] width 16 height 6
click at [89, 109] on b "Mark as paid" at bounding box center [96, 109] width 25 height 4
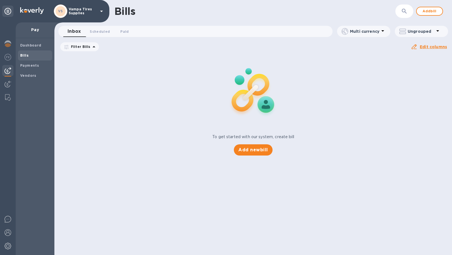
click at [41, 120] on div "Dashboard Bills Payments Vendors" at bounding box center [35, 146] width 39 height 217
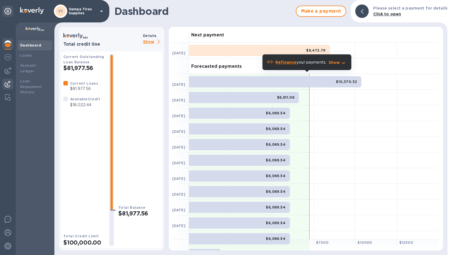
click at [6, 83] on img at bounding box center [7, 84] width 7 height 7
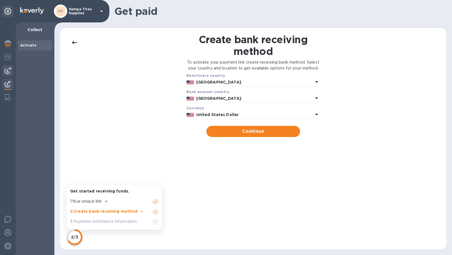
click at [3, 71] on div at bounding box center [7, 70] width 11 height 11
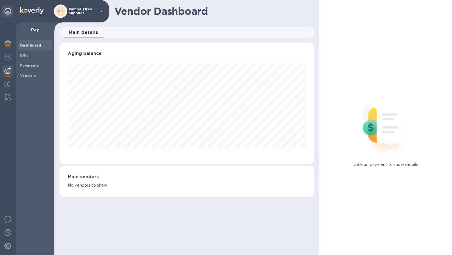
scroll to position [121, 255]
click at [21, 76] on b "Vendors" at bounding box center [28, 75] width 16 height 4
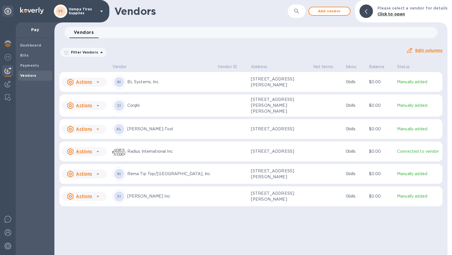
click at [86, 150] on u "Actions" at bounding box center [84, 151] width 16 height 4
click at [87, 173] on b "Add new bill" at bounding box center [90, 174] width 26 height 4
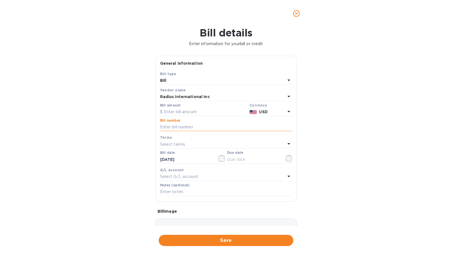
click at [170, 126] on input "text" at bounding box center [226, 127] width 132 height 8
paste input "SSI00094807"
type input "SSI00094807"
click at [179, 113] on input "text" at bounding box center [203, 112] width 87 height 8
type input "16,450.59"
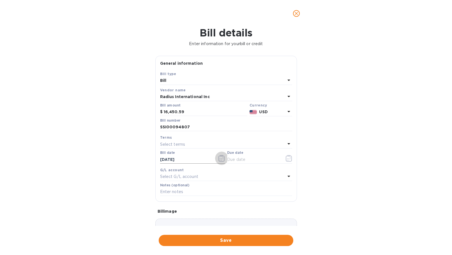
click at [221, 159] on icon "button" at bounding box center [221, 158] width 6 height 7
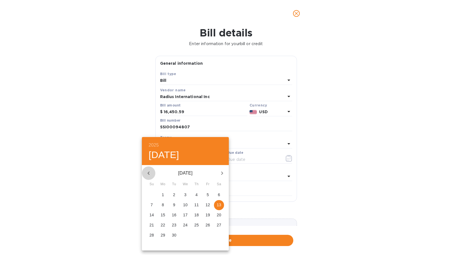
click at [146, 172] on icon "button" at bounding box center [148, 173] width 7 height 7
click at [195, 236] on p "31" at bounding box center [196, 235] width 4 height 6
type input "[DATE]"
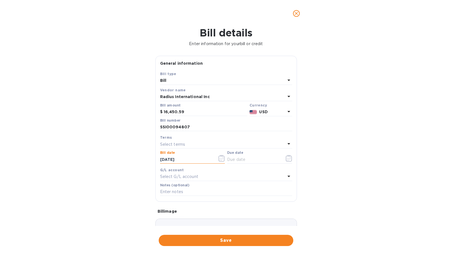
drag, startPoint x: 190, startPoint y: 159, endPoint x: 130, endPoint y: 159, distance: 60.0
click at [160, 159] on input "[DATE]" at bounding box center [186, 159] width 53 height 8
click at [242, 159] on input "text" at bounding box center [253, 159] width 53 height 8
paste input "[DATE]"
type input "[DATE]"
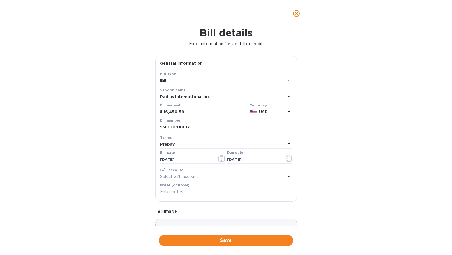
click at [92, 154] on div "Bill details Enter information for your bill or credit General information Save…" at bounding box center [226, 141] width 452 height 228
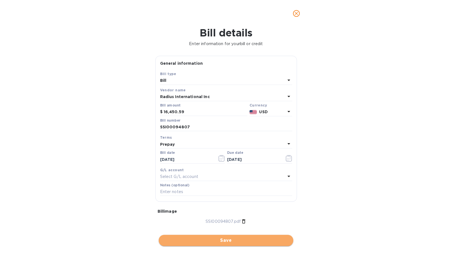
click at [219, 240] on span "Save" at bounding box center [226, 240] width 126 height 7
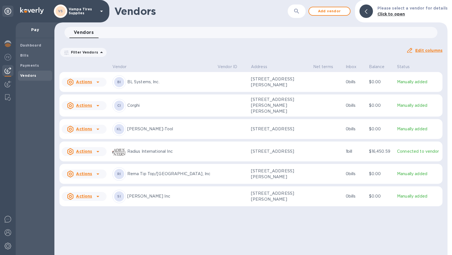
click at [99, 150] on icon at bounding box center [97, 151] width 7 height 7
click at [91, 175] on b "Add new bill" at bounding box center [90, 174] width 26 height 4
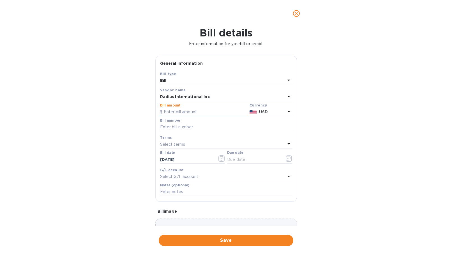
click at [174, 115] on input "text" at bounding box center [203, 112] width 87 height 8
type input "3"
click at [173, 114] on input "text" at bounding box center [203, 112] width 87 height 8
type input "2,747.15"
click at [186, 126] on input "text" at bounding box center [226, 127] width 132 height 8
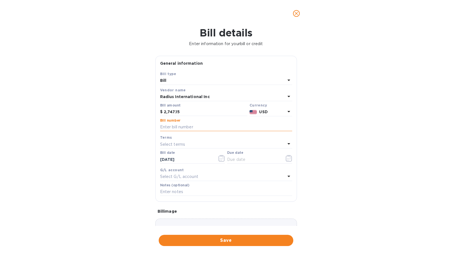
paste input "SSI00095013/A"
type input "SSI00095013/A"
click at [196, 145] on div "Select terms" at bounding box center [222, 144] width 125 height 8
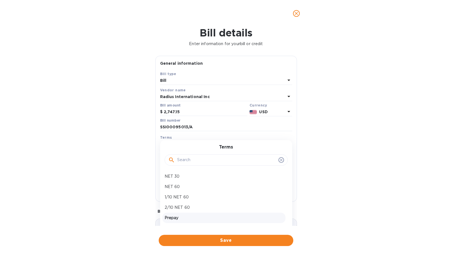
click at [171, 219] on p "Prepay" at bounding box center [223, 218] width 119 height 6
type input "[DATE]"
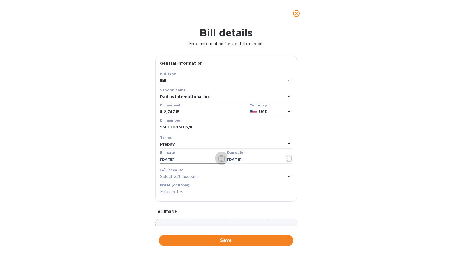
click at [218, 161] on icon "button" at bounding box center [221, 158] width 6 height 7
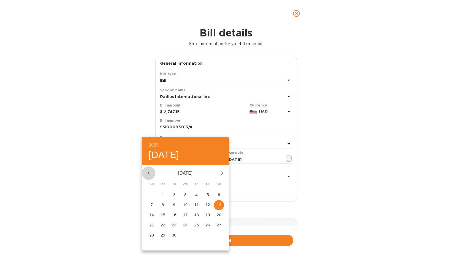
click at [148, 172] on icon "button" at bounding box center [148, 173] width 7 height 7
click at [205, 204] on span "8" at bounding box center [208, 205] width 10 height 6
type input "[DATE]"
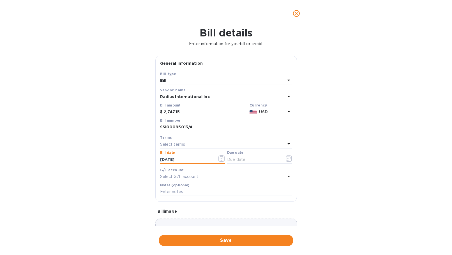
drag, startPoint x: 181, startPoint y: 159, endPoint x: 139, endPoint y: 159, distance: 42.0
click at [160, 159] on input "[DATE]" at bounding box center [186, 159] width 53 height 8
click at [244, 158] on input "text" at bounding box center [253, 159] width 53 height 8
paste input "[DATE]"
type input "[DATE]"
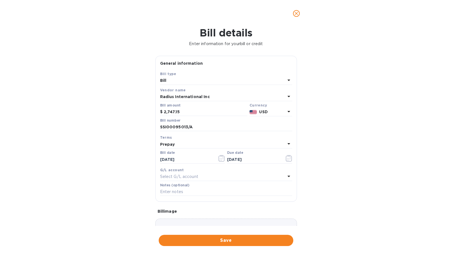
drag, startPoint x: 98, startPoint y: 158, endPoint x: 138, endPoint y: 158, distance: 39.5
click at [98, 158] on div "Bill details Enter information for your bill or credit General information Save…" at bounding box center [226, 141] width 452 height 228
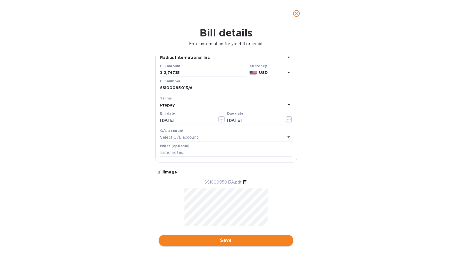
click at [217, 245] on button "Save" at bounding box center [226, 240] width 134 height 11
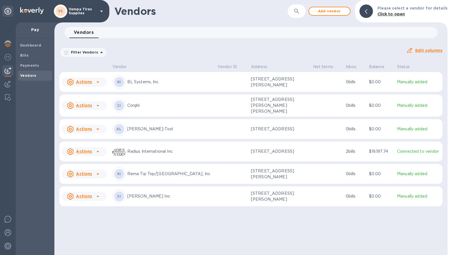
click at [99, 151] on icon at bounding box center [97, 151] width 7 height 7
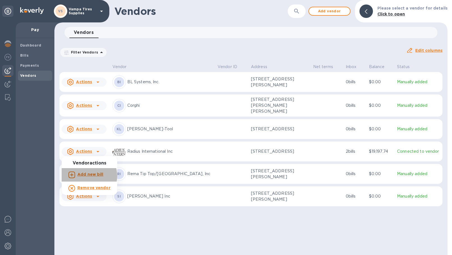
click at [86, 176] on b "Add new bill" at bounding box center [90, 174] width 26 height 4
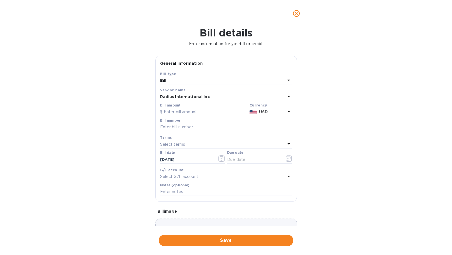
click at [171, 113] on input "text" at bounding box center [203, 112] width 87 height 8
type input "656.01"
click at [187, 125] on input "text" at bounding box center [226, 127] width 132 height 8
paste input "SAI00097435/A"
type input "SAI00097435/A"
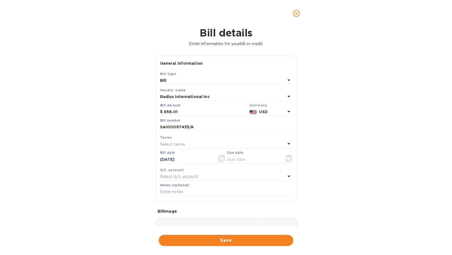
click at [175, 142] on p "Select terms" at bounding box center [172, 144] width 25 height 6
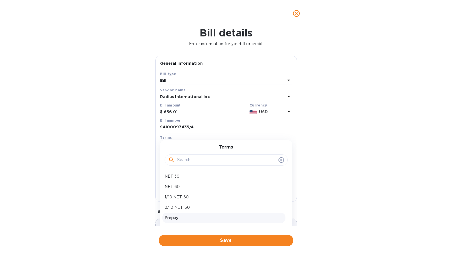
click at [177, 217] on p "Prepay" at bounding box center [223, 218] width 119 height 6
type input "[DATE]"
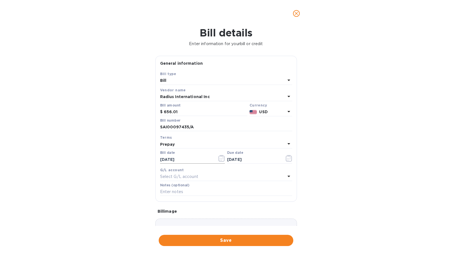
click at [189, 159] on input "[DATE]" at bounding box center [186, 159] width 53 height 8
click at [219, 158] on icon "button" at bounding box center [221, 158] width 6 height 7
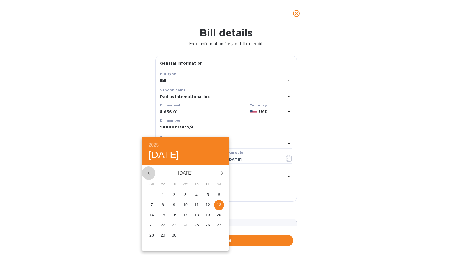
click at [149, 172] on icon "button" at bounding box center [148, 173] width 7 height 7
click at [162, 235] on p "25" at bounding box center [163, 235] width 4 height 6
type input "[DATE]"
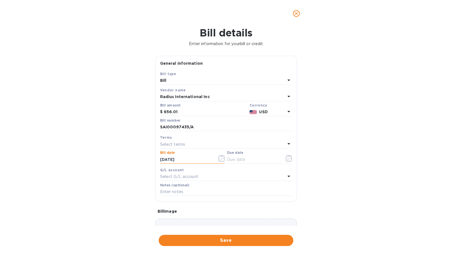
drag, startPoint x: 191, startPoint y: 159, endPoint x: 105, endPoint y: 162, distance: 86.1
click at [160, 162] on input "[DATE]" at bounding box center [186, 159] width 53 height 8
click at [232, 158] on input "text" at bounding box center [253, 159] width 53 height 8
paste input "[DATE]"
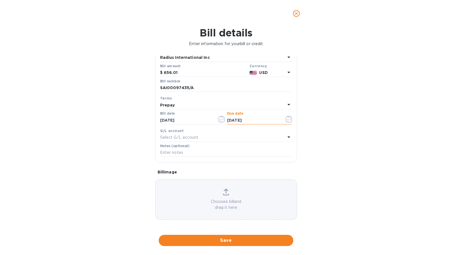
type input "[DATE]"
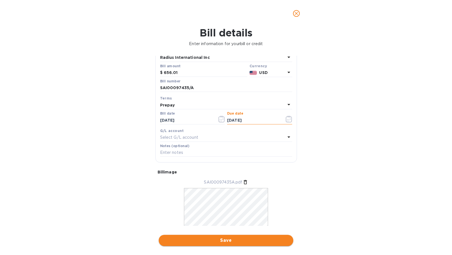
click at [220, 240] on span "Save" at bounding box center [226, 240] width 126 height 7
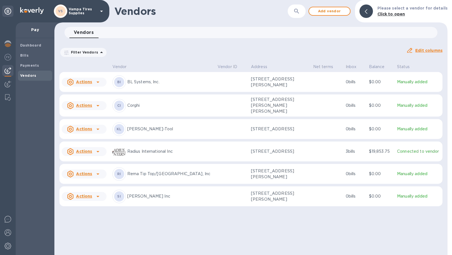
click at [95, 153] on icon at bounding box center [97, 151] width 7 height 7
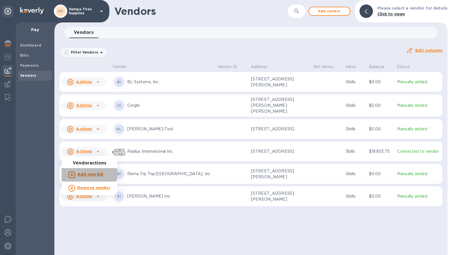
click at [89, 173] on b "Add new bill" at bounding box center [90, 174] width 26 height 4
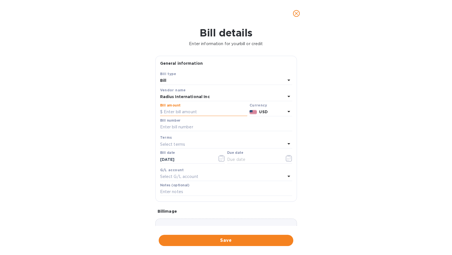
click at [185, 113] on input "text" at bounding box center [203, 112] width 87 height 8
type input "9,663.10"
click at [195, 125] on input "text" at bounding box center [226, 127] width 132 height 8
paste input "SSI00095836"
type input "SSI00095836"
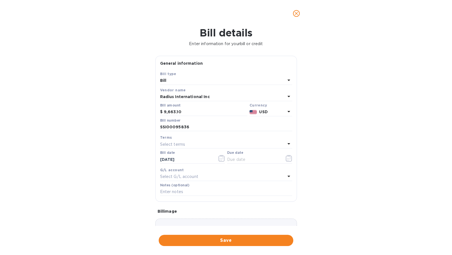
click at [181, 142] on p "Select terms" at bounding box center [172, 144] width 25 height 6
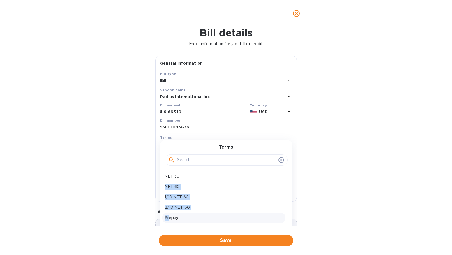
drag, startPoint x: 183, startPoint y: 177, endPoint x: 168, endPoint y: 214, distance: 40.2
click at [168, 214] on div "NET 30 NET 60 1/10 NET 60 2/10 NET 60 Prepay Net 45 30/60/90 NET 120 Create new" at bounding box center [223, 217] width 123 height 93
click at [167, 217] on p "Prepay" at bounding box center [223, 218] width 119 height 6
type input "[DATE]"
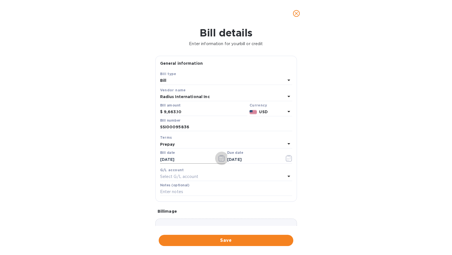
click at [218, 157] on icon "button" at bounding box center [221, 158] width 6 height 7
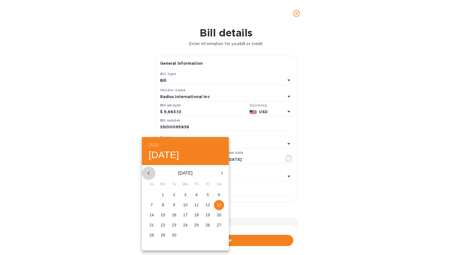
click at [148, 173] on icon "button" at bounding box center [148, 173] width 7 height 7
click at [162, 237] on p "25" at bounding box center [163, 235] width 4 height 6
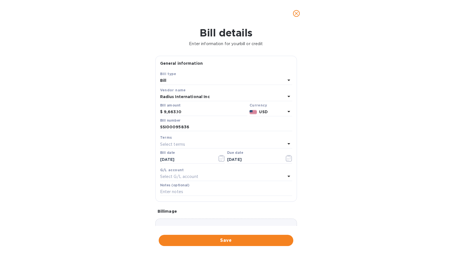
type input "[DATE]"
drag, startPoint x: 186, startPoint y: 159, endPoint x: 136, endPoint y: 160, distance: 50.2
click at [160, 160] on input "[DATE]" at bounding box center [186, 159] width 53 height 8
click at [242, 161] on input "text" at bounding box center [253, 159] width 53 height 8
paste input "[DATE]"
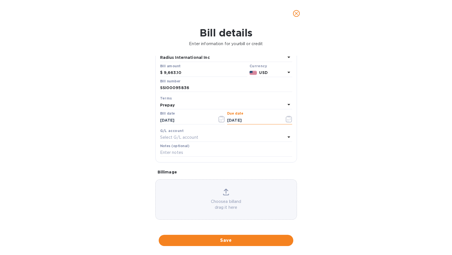
type input "[DATE]"
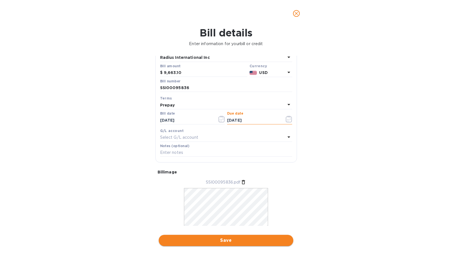
click at [241, 242] on span "Save" at bounding box center [226, 240] width 126 height 7
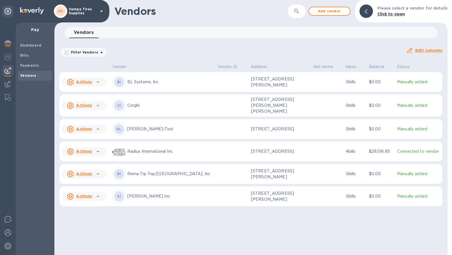
click at [97, 149] on icon at bounding box center [97, 151] width 7 height 7
click at [87, 175] on b "Add new bill" at bounding box center [90, 174] width 26 height 4
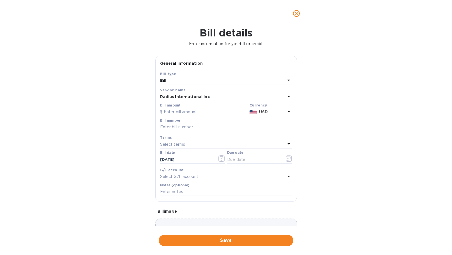
click at [189, 111] on input "text" at bounding box center [203, 112] width 87 height 8
click at [175, 124] on input "text" at bounding box center [226, 127] width 132 height 8
paste input "SSI00094807/A"
type input "SSI00094807/A"
click at [188, 110] on input "text" at bounding box center [203, 112] width 87 height 8
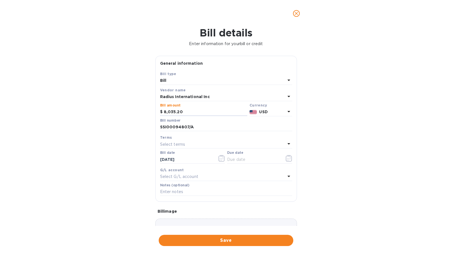
type input "8,035.20"
click at [185, 145] on div "Select terms" at bounding box center [222, 144] width 125 height 8
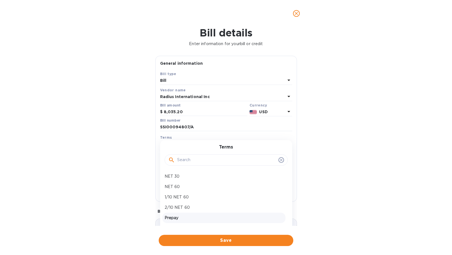
click at [173, 217] on p "Prepay" at bounding box center [223, 218] width 119 height 6
type input "[DATE]"
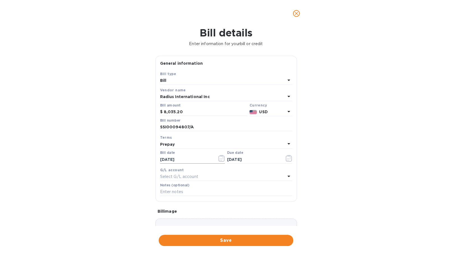
click at [221, 159] on icon "button" at bounding box center [221, 158] width 6 height 7
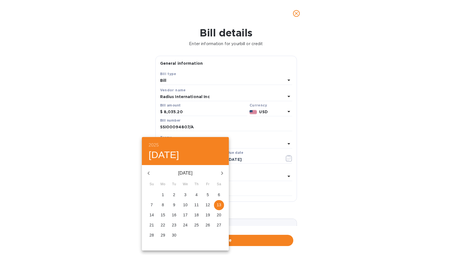
click at [150, 174] on icon "button" at bounding box center [148, 173] width 7 height 7
click at [216, 232] on button "30" at bounding box center [219, 235] width 10 height 10
type input "[DATE]"
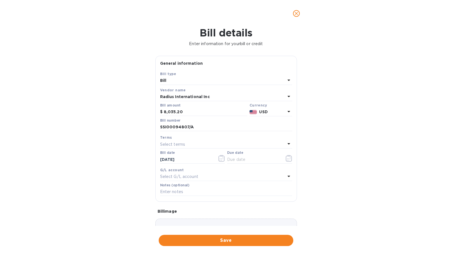
click at [201, 148] on div "Terms Select terms" at bounding box center [226, 141] width 134 height 16
click at [200, 144] on div "Select terms" at bounding box center [222, 144] width 125 height 8
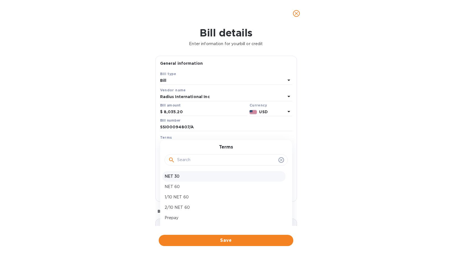
click at [185, 177] on p "NET 30" at bounding box center [223, 176] width 119 height 6
type input "[DATE]"
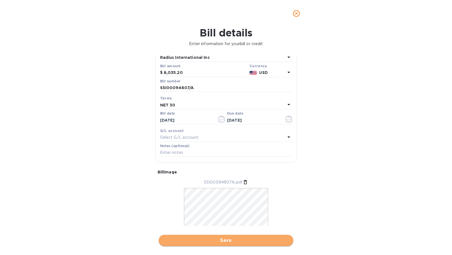
click at [233, 242] on span "Save" at bounding box center [226, 240] width 126 height 7
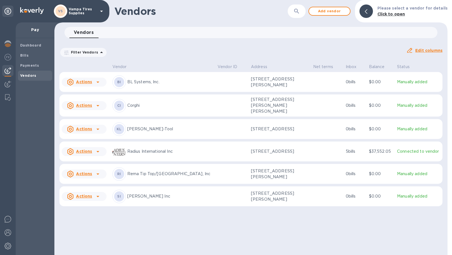
click at [96, 151] on icon at bounding box center [97, 151] width 7 height 7
click at [85, 173] on b "Add new bill" at bounding box center [90, 174] width 26 height 4
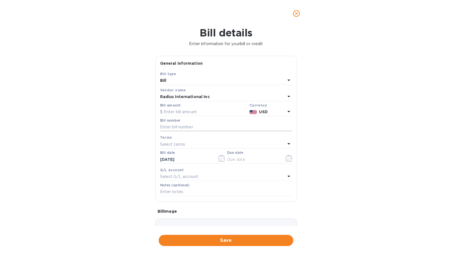
click at [168, 127] on input "text" at bounding box center [226, 127] width 132 height 8
paste input "SSI00095013"
type input "SSI00095013"
click at [185, 110] on input "text" at bounding box center [203, 112] width 87 height 8
type input "3,800.18"
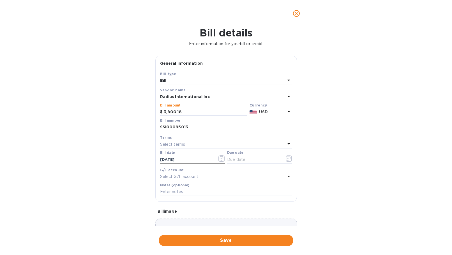
click at [186, 160] on input "[DATE]" at bounding box center [186, 159] width 53 height 8
click at [218, 159] on icon "button" at bounding box center [221, 158] width 6 height 7
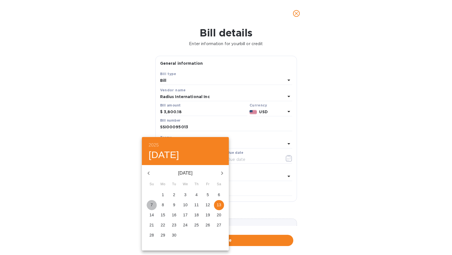
click at [152, 206] on p "7" at bounding box center [151, 205] width 2 height 6
type input "[DATE]"
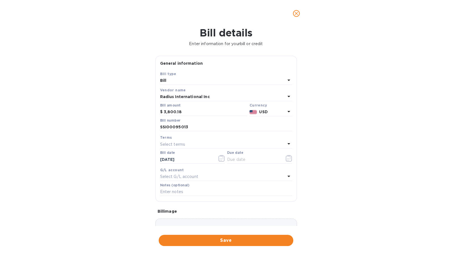
click at [190, 144] on div "Select terms" at bounding box center [222, 144] width 125 height 8
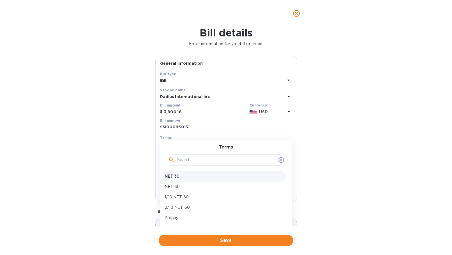
click at [180, 177] on p "NET 30" at bounding box center [223, 176] width 119 height 6
type input "[DATE]"
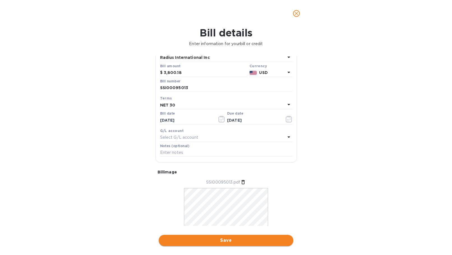
click at [231, 240] on span "Save" at bounding box center [226, 240] width 126 height 7
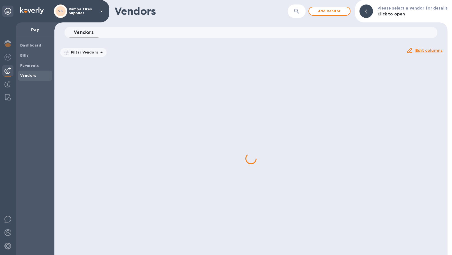
click at [99, 150] on div at bounding box center [250, 158] width 393 height 193
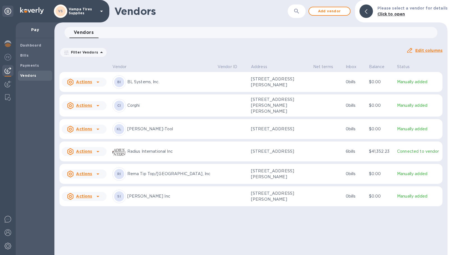
click at [98, 153] on icon at bounding box center [97, 151] width 7 height 7
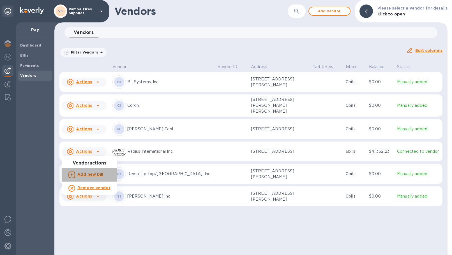
click at [95, 175] on b "Add new bill" at bounding box center [90, 174] width 26 height 4
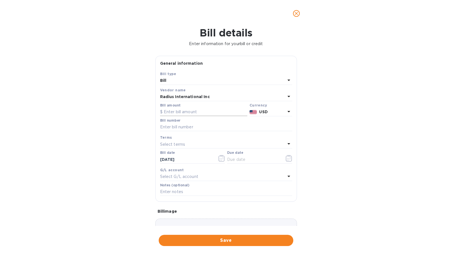
click at [182, 111] on input "text" at bounding box center [203, 112] width 87 height 8
type input "100"
click at [191, 124] on input "text" at bounding box center [226, 127] width 132 height 8
paste input "SAI00097435"
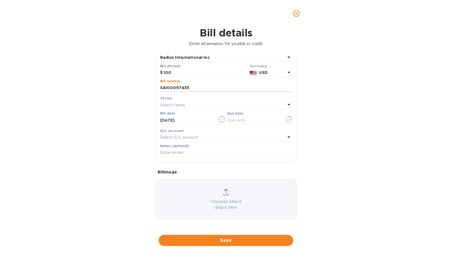
type input "SAI00097435"
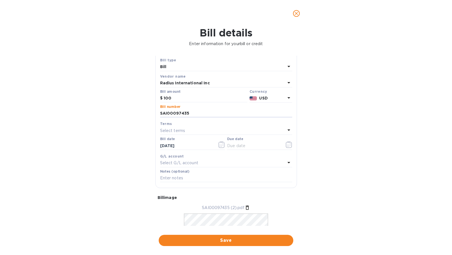
scroll to position [0, 0]
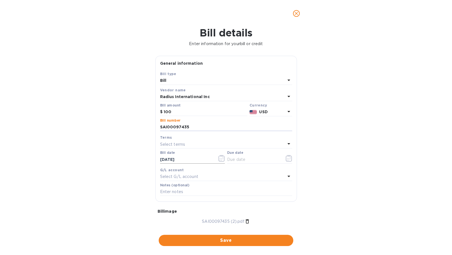
click at [218, 158] on icon "button" at bounding box center [221, 158] width 6 height 7
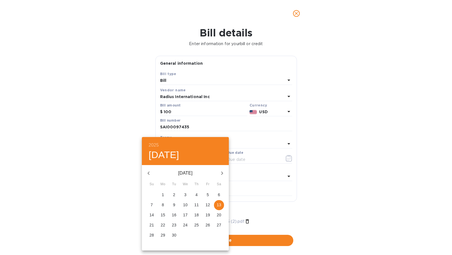
click at [149, 173] on icon "button" at bounding box center [148, 173] width 7 height 7
click at [206, 212] on button "15" at bounding box center [208, 215] width 10 height 10
type input "[DATE]"
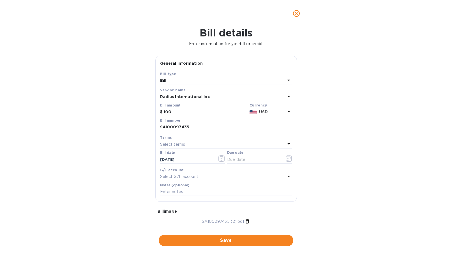
click at [186, 143] on div "Select terms" at bounding box center [222, 144] width 125 height 8
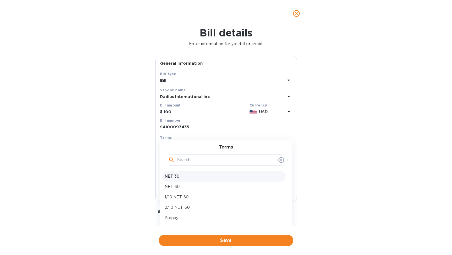
click at [182, 177] on p "NET 30" at bounding box center [223, 176] width 119 height 6
type input "[DATE]"
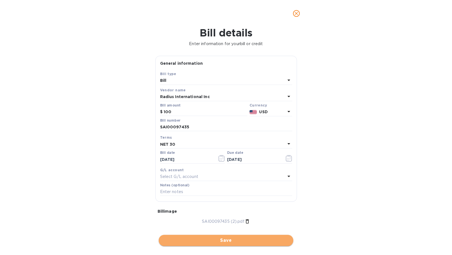
click at [238, 240] on span "Save" at bounding box center [226, 240] width 126 height 7
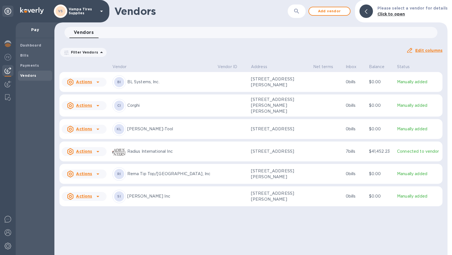
click at [96, 152] on icon at bounding box center [97, 151] width 7 height 7
click at [165, 151] on div at bounding box center [226, 127] width 452 height 255
click at [394, 150] on td "Connected to vendor" at bounding box center [418, 151] width 48 height 20
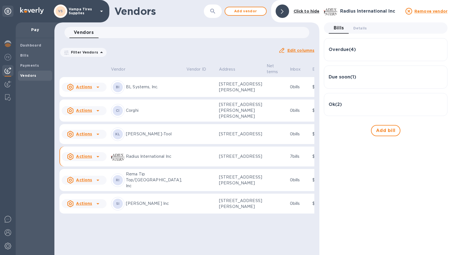
click at [99, 160] on icon at bounding box center [97, 156] width 7 height 7
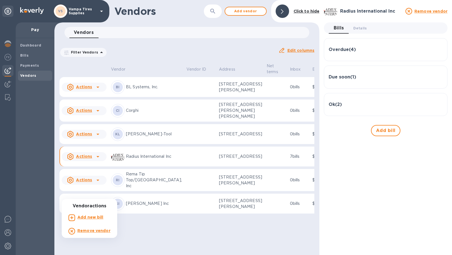
click at [32, 61] on div at bounding box center [226, 127] width 452 height 255
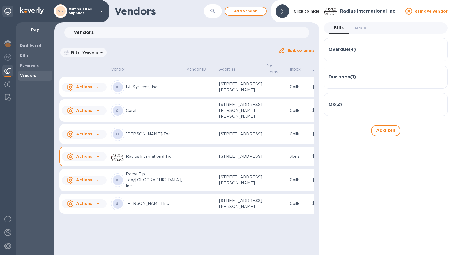
click at [32, 65] on b "Payments" at bounding box center [29, 65] width 19 height 4
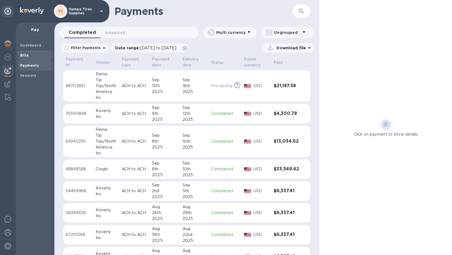
click at [28, 54] on span "Bills" at bounding box center [35, 56] width 30 height 6
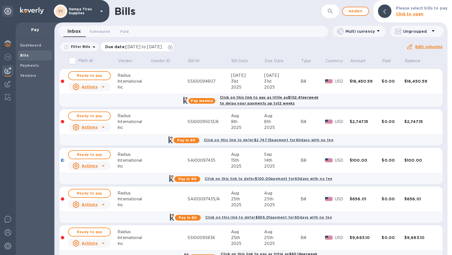
click at [172, 46] on icon at bounding box center [170, 47] width 4 height 4
click at [96, 75] on span "Ready to pay" at bounding box center [89, 75] width 33 height 7
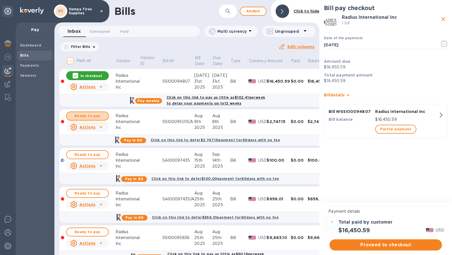
click at [96, 118] on span "Ready to pay" at bounding box center [87, 116] width 33 height 7
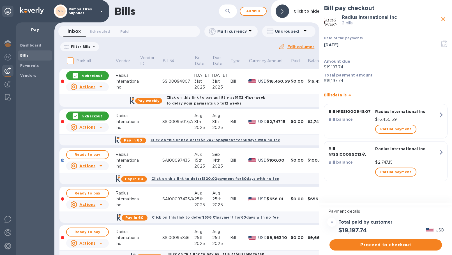
click at [100, 116] on p "In checkout" at bounding box center [91, 116] width 22 height 5
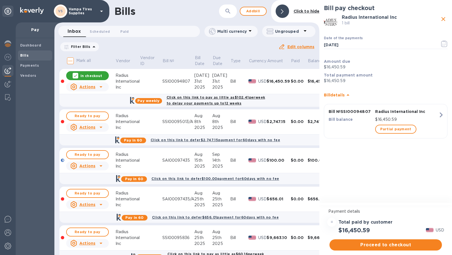
click at [181, 82] on div "SSI00094807" at bounding box center [178, 81] width 32 height 6
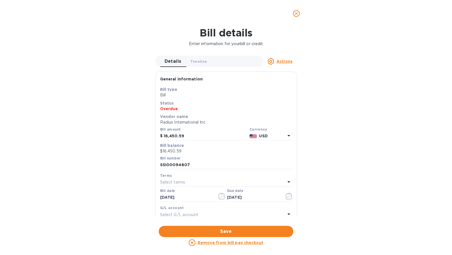
click at [181, 82] on p "General information" at bounding box center [181, 79] width 43 height 6
drag, startPoint x: 192, startPoint y: 164, endPoint x: 149, endPoint y: 166, distance: 42.6
click at [160, 166] on input "SSI00094807" at bounding box center [226, 165] width 132 height 8
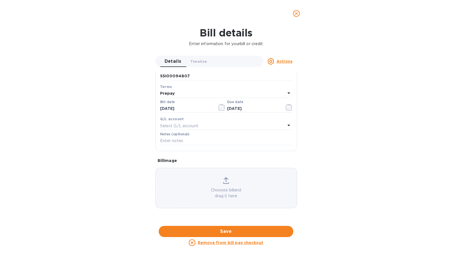
scroll to position [166, 0]
click at [296, 14] on icon "close" at bounding box center [295, 13] width 3 height 3
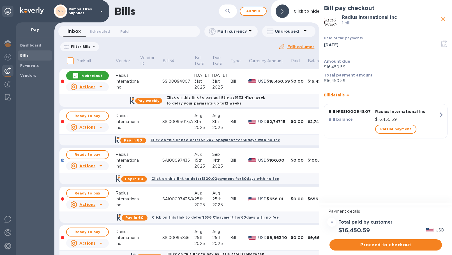
scroll to position [80, 0]
drag, startPoint x: 167, startPoint y: 124, endPoint x: 161, endPoint y: 118, distance: 7.9
click at [161, 118] on tr "Ready to pay Actions Radius International Inc SSI00095013/A [DATE] [DATE] Bill …" at bounding box center [197, 121] width 276 height 25
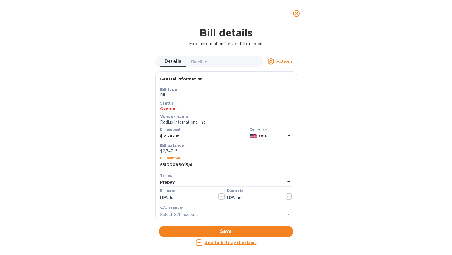
drag, startPoint x: 202, startPoint y: 167, endPoint x: 131, endPoint y: 167, distance: 70.9
click at [160, 167] on input "SSI00095013/A" at bounding box center [226, 165] width 132 height 8
click at [295, 15] on icon "close" at bounding box center [296, 14] width 6 height 6
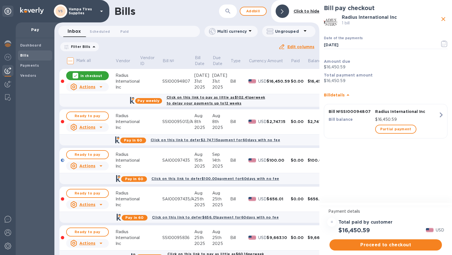
click at [158, 164] on td at bounding box center [151, 160] width 22 height 25
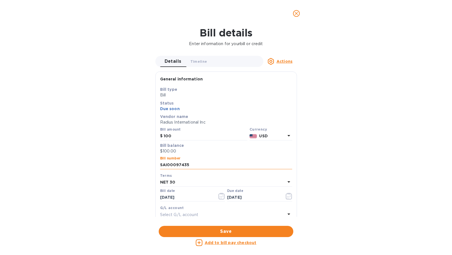
drag, startPoint x: 203, startPoint y: 163, endPoint x: 153, endPoint y: 164, distance: 49.9
click at [160, 164] on input "SAI00097435" at bounding box center [226, 165] width 132 height 8
click at [295, 13] on icon "close" at bounding box center [295, 13] width 3 height 3
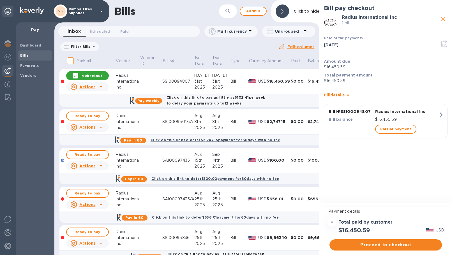
click at [154, 205] on td at bounding box center [151, 199] width 22 height 25
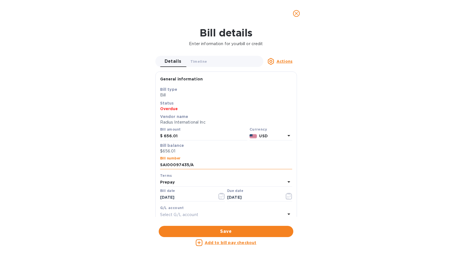
drag, startPoint x: 198, startPoint y: 168, endPoint x: 149, endPoint y: 165, distance: 48.5
click at [160, 165] on input "SAI00097435/A" at bounding box center [226, 165] width 132 height 8
click at [294, 15] on icon "close" at bounding box center [296, 14] width 6 height 6
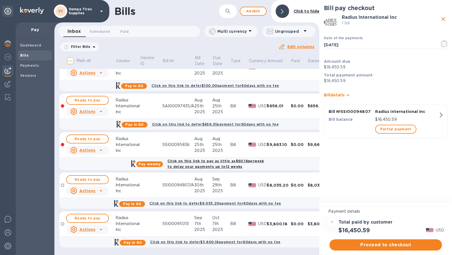
scroll to position [97, 0]
click at [151, 139] on td at bounding box center [151, 144] width 22 height 25
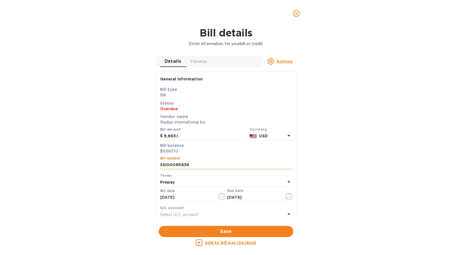
drag, startPoint x: 199, startPoint y: 164, endPoint x: 150, endPoint y: 166, distance: 49.7
click at [160, 166] on input "SSI00095836" at bounding box center [226, 165] width 132 height 8
click at [297, 13] on icon "close" at bounding box center [295, 13] width 3 height 3
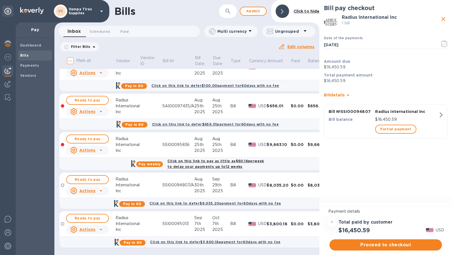
click at [145, 182] on td at bounding box center [151, 185] width 22 height 25
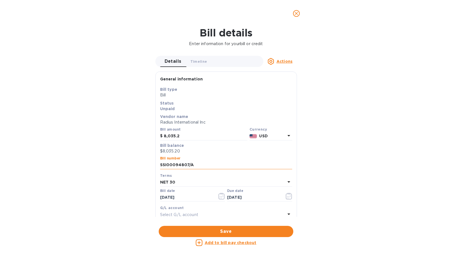
drag, startPoint x: 215, startPoint y: 167, endPoint x: 133, endPoint y: 165, distance: 82.7
click at [160, 165] on input "SSI00094807/A" at bounding box center [226, 165] width 132 height 8
click at [296, 12] on icon "close" at bounding box center [296, 14] width 6 height 6
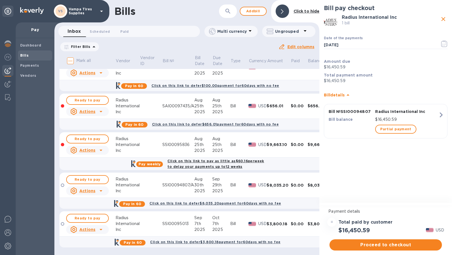
click at [151, 221] on td at bounding box center [151, 223] width 22 height 25
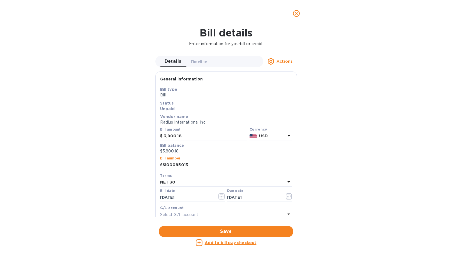
drag, startPoint x: 188, startPoint y: 165, endPoint x: 150, endPoint y: 164, distance: 38.4
click at [160, 164] on input "SSI00095013" at bounding box center [226, 165] width 132 height 8
drag, startPoint x: 298, startPoint y: 15, endPoint x: 301, endPoint y: 24, distance: 9.9
click at [298, 15] on icon "close" at bounding box center [296, 14] width 6 height 6
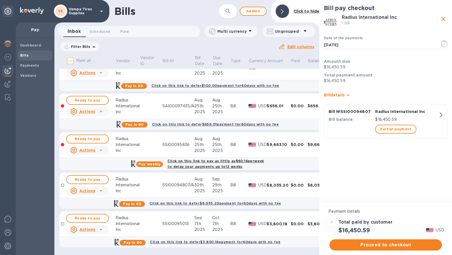
scroll to position [0, 0]
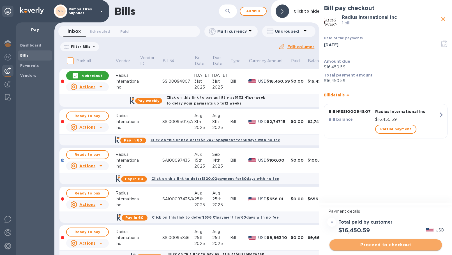
click at [360, 244] on span "Proceed to checkout" at bounding box center [385, 245] width 103 height 7
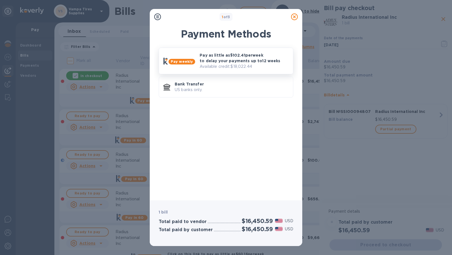
click at [221, 61] on p "Pay as little as $102.41 per week to delay your payments up to 12 weeks" at bounding box center [243, 57] width 89 height 11
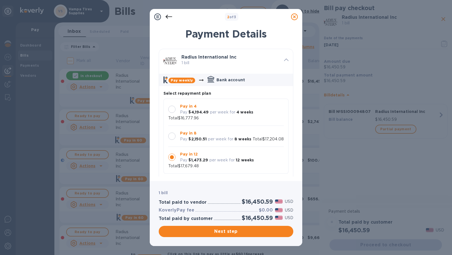
scroll to position [5, 0]
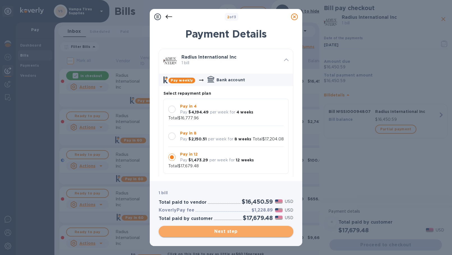
click at [256, 231] on span "Next step" at bounding box center [226, 231] width 126 height 7
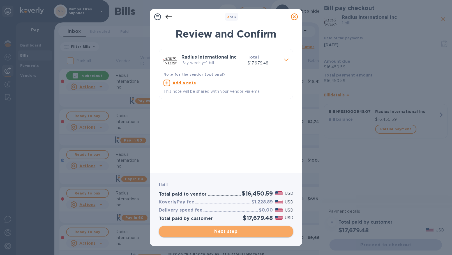
click at [254, 231] on span "Next step" at bounding box center [226, 231] width 126 height 7
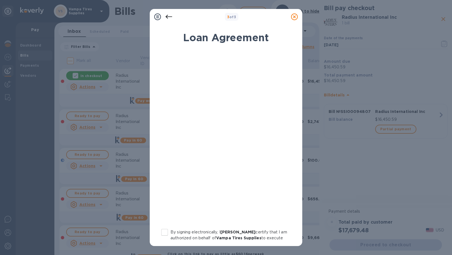
click at [161, 234] on input "By signing electronically, I [PERSON_NAME] certify that I am authorized on beha…" at bounding box center [165, 232] width 12 height 12
checkbox input "true"
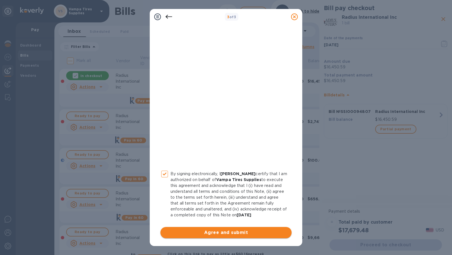
click at [252, 233] on span "Agree and submit" at bounding box center [226, 232] width 122 height 7
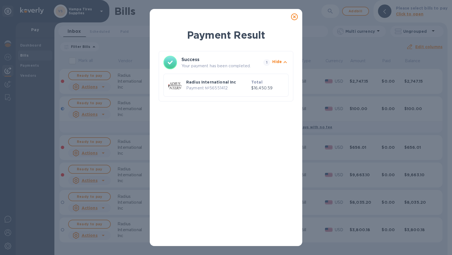
click at [294, 15] on icon at bounding box center [294, 16] width 7 height 7
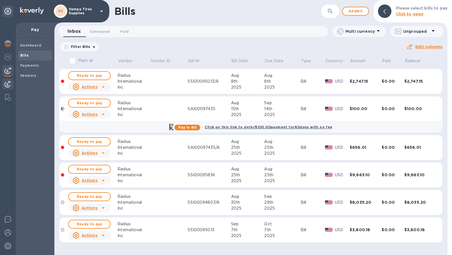
click at [6, 85] on img at bounding box center [7, 84] width 7 height 7
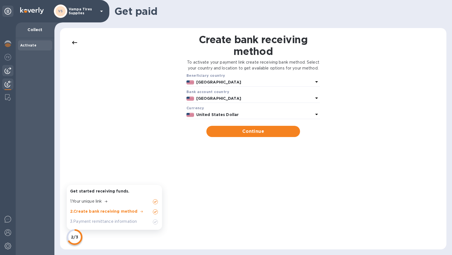
click at [8, 70] on img at bounding box center [7, 70] width 7 height 7
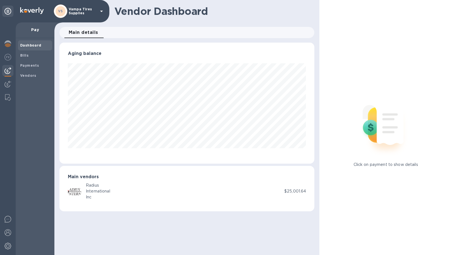
scroll to position [121, 255]
click at [31, 66] on b "Payments" at bounding box center [29, 65] width 19 height 4
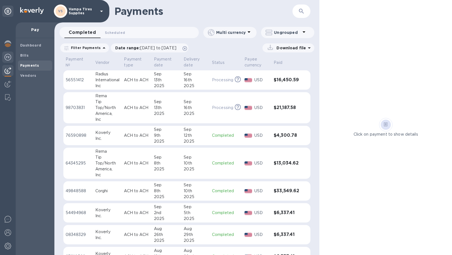
click at [4, 60] on img at bounding box center [7, 57] width 7 height 7
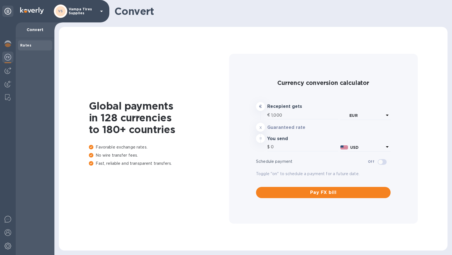
type input "1,181.9"
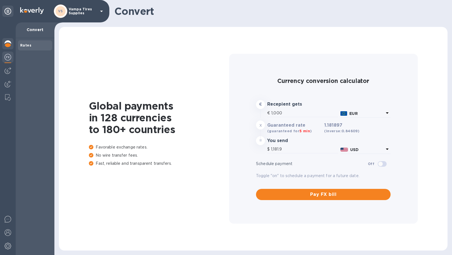
click at [5, 42] on img at bounding box center [7, 43] width 7 height 7
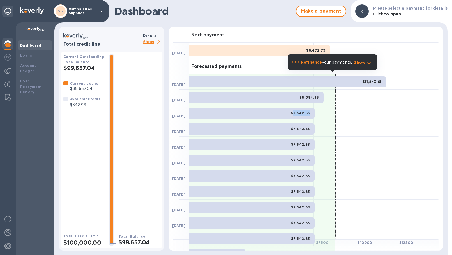
drag, startPoint x: 307, startPoint y: 112, endPoint x: 293, endPoint y: 116, distance: 14.5
click at [293, 116] on div "$7,542.83" at bounding box center [252, 113] width 126 height 11
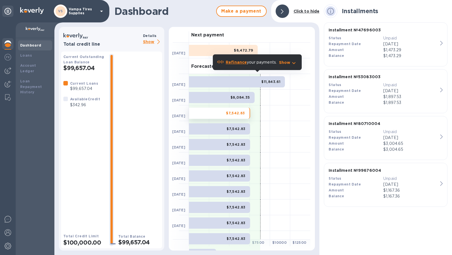
click at [176, 17] on h1 "Dashboard" at bounding box center [163, 11] width 99 height 12
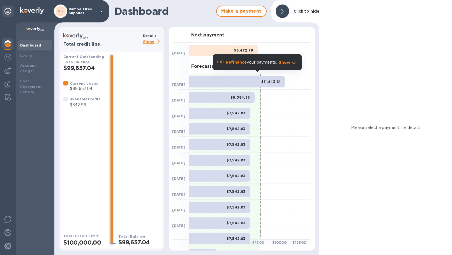
click at [186, 18] on div "Dashboard Make a payment Click to hide" at bounding box center [186, 11] width 265 height 22
click at [310, 11] on b "Click to hide" at bounding box center [306, 11] width 26 height 4
